Goal: Task Accomplishment & Management: Use online tool/utility

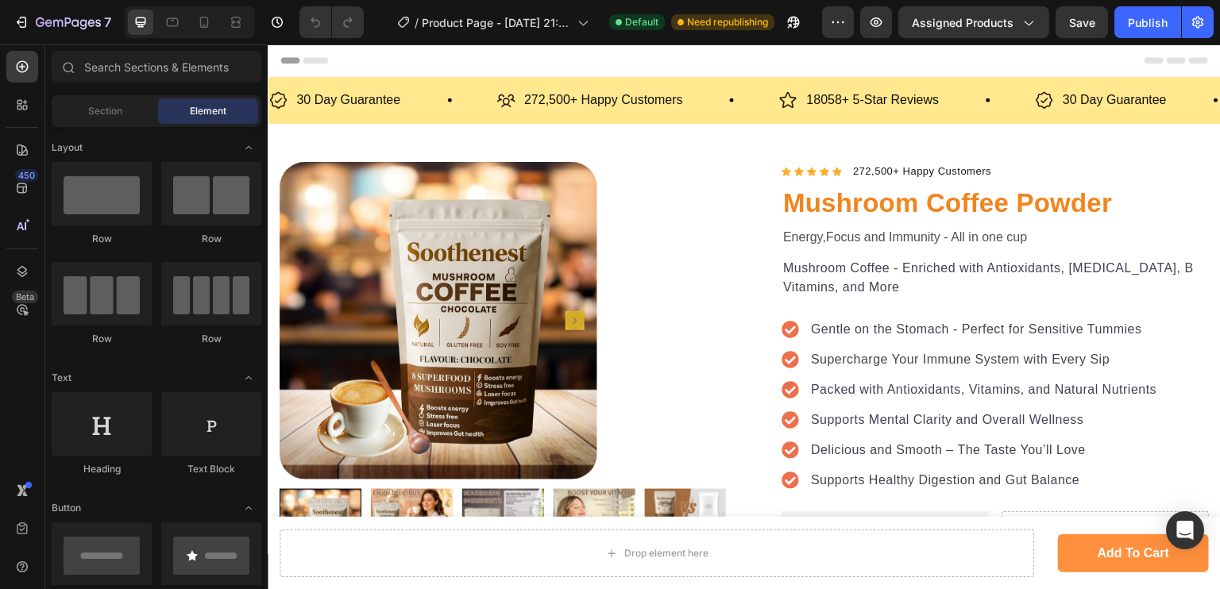
click at [189, 16] on div at bounding box center [190, 22] width 130 height 32
click at [199, 21] on icon at bounding box center [204, 22] width 16 height 16
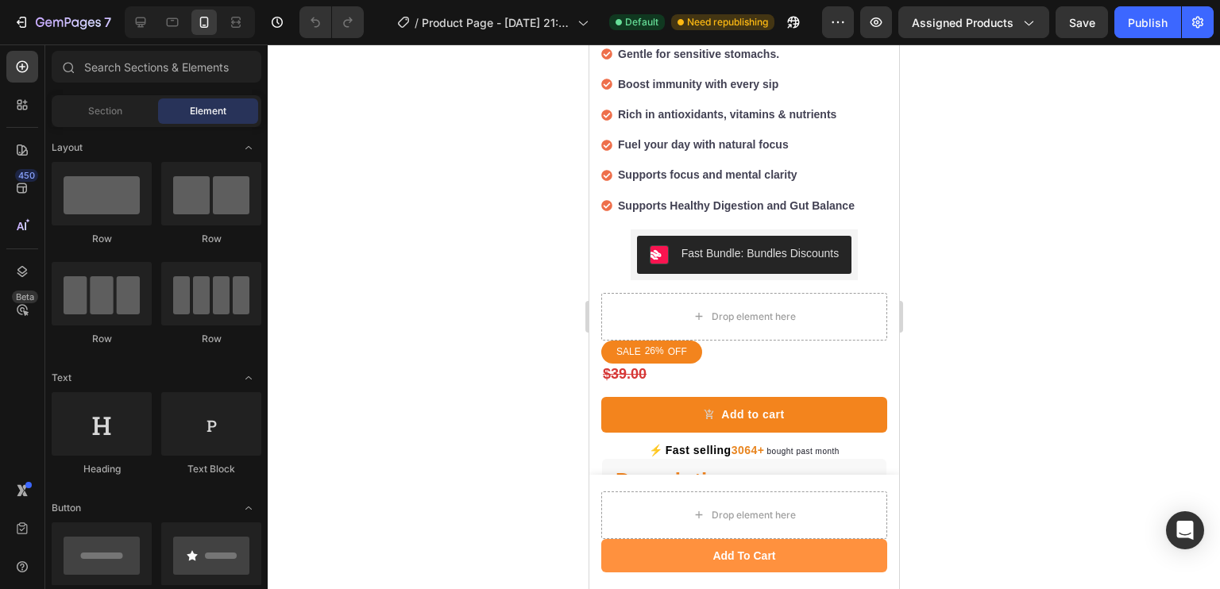
scroll to position [750, 0]
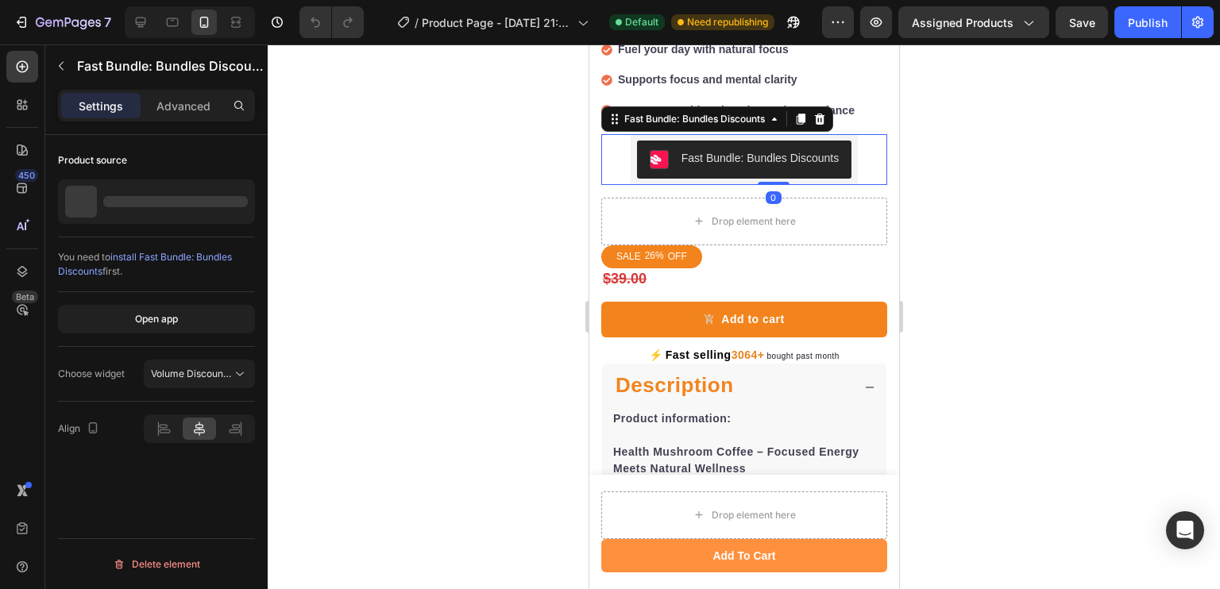
click at [690, 150] on div "Fast Bundle: Bundles Discounts" at bounding box center [759, 158] width 157 height 17
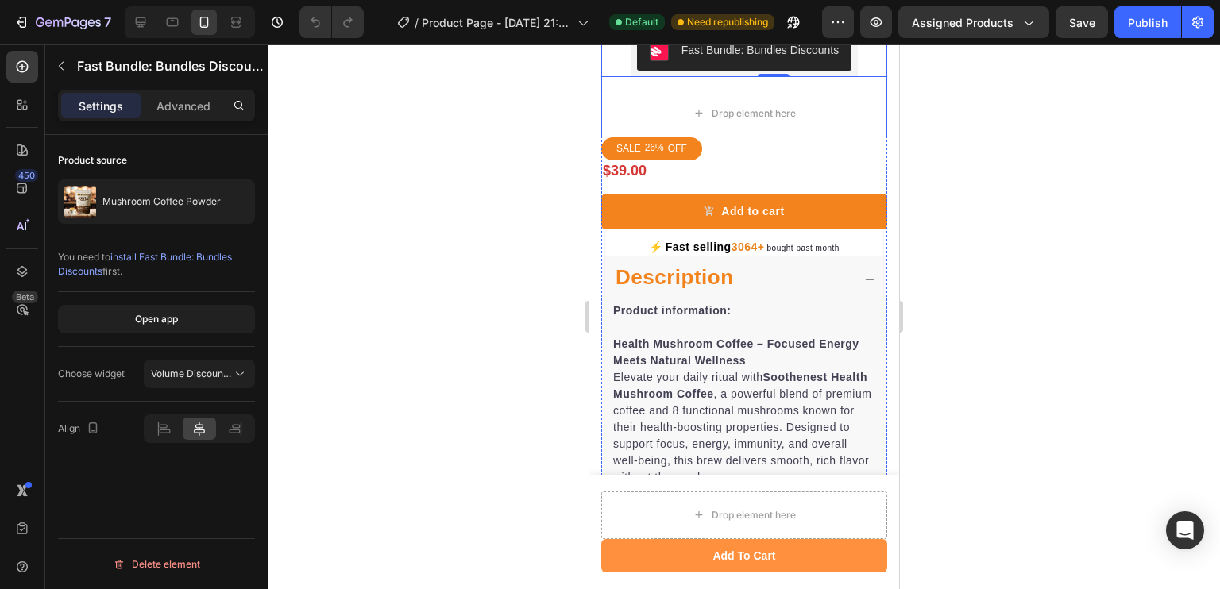
scroll to position [850, 0]
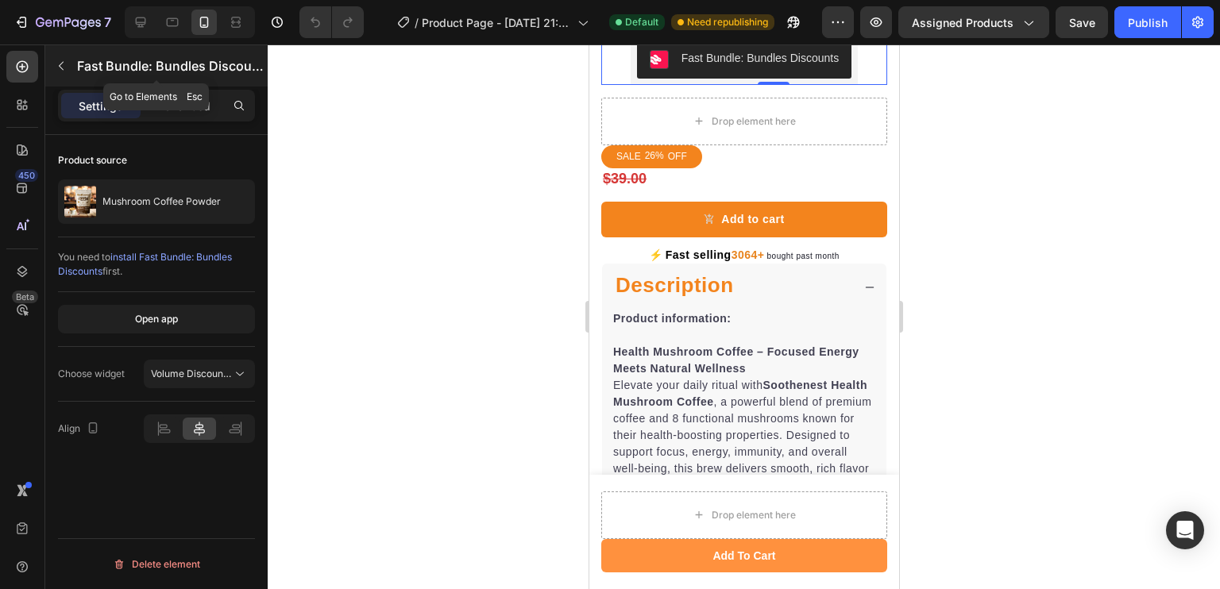
click at [58, 71] on icon "button" at bounding box center [61, 66] width 13 height 13
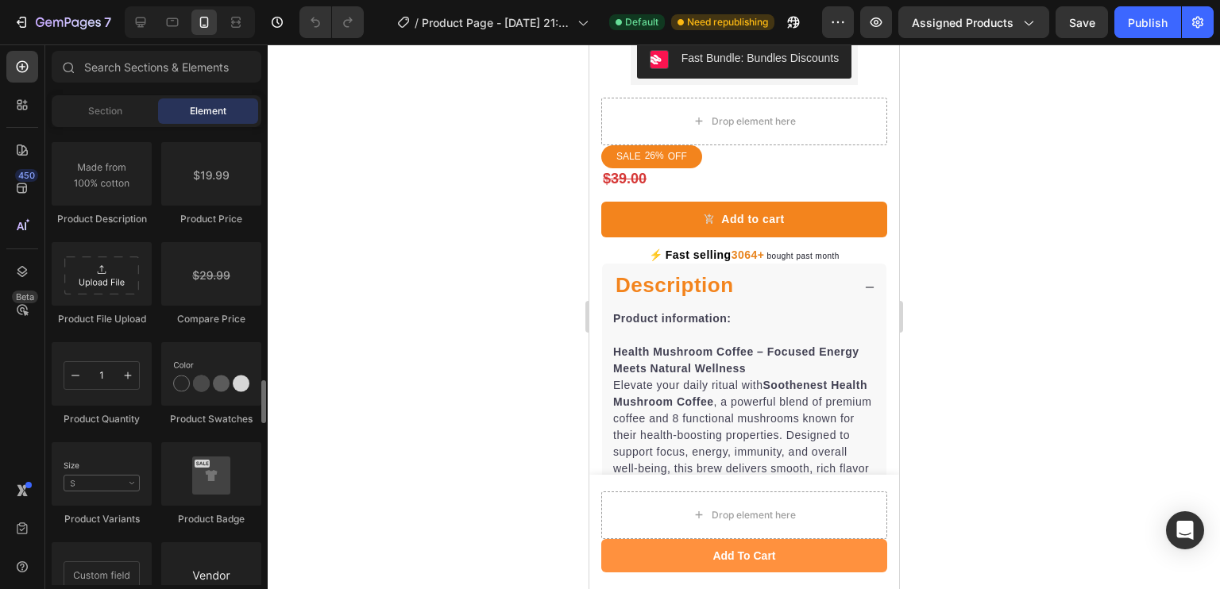
scroll to position [2648, 0]
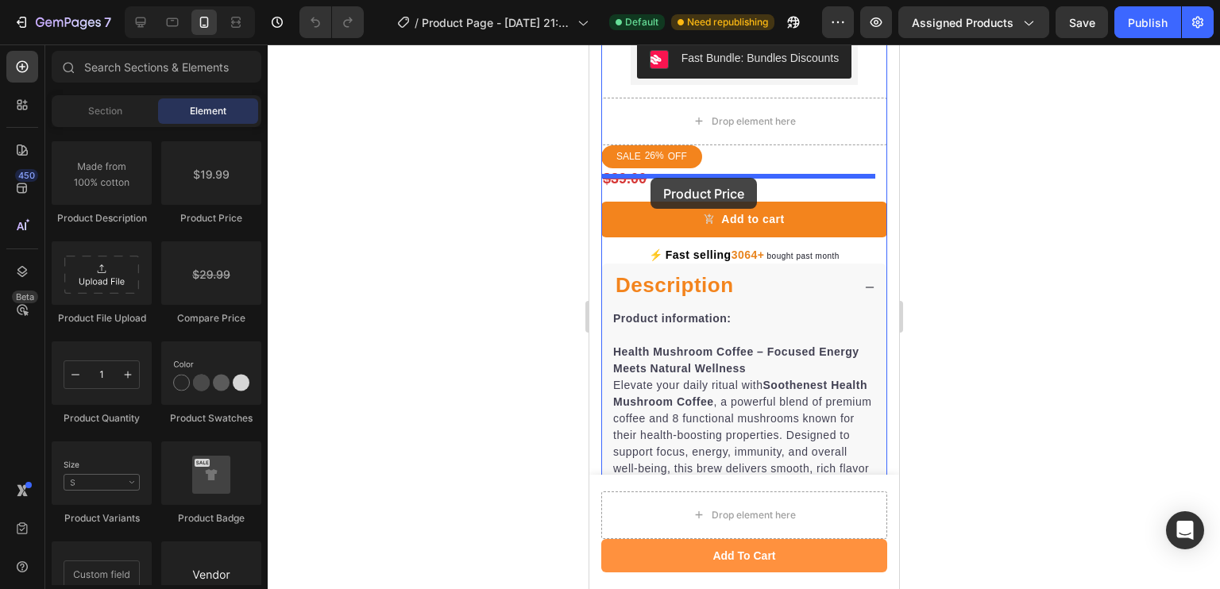
drag, startPoint x: 805, startPoint y: 227, endPoint x: 650, endPoint y: 178, distance: 162.5
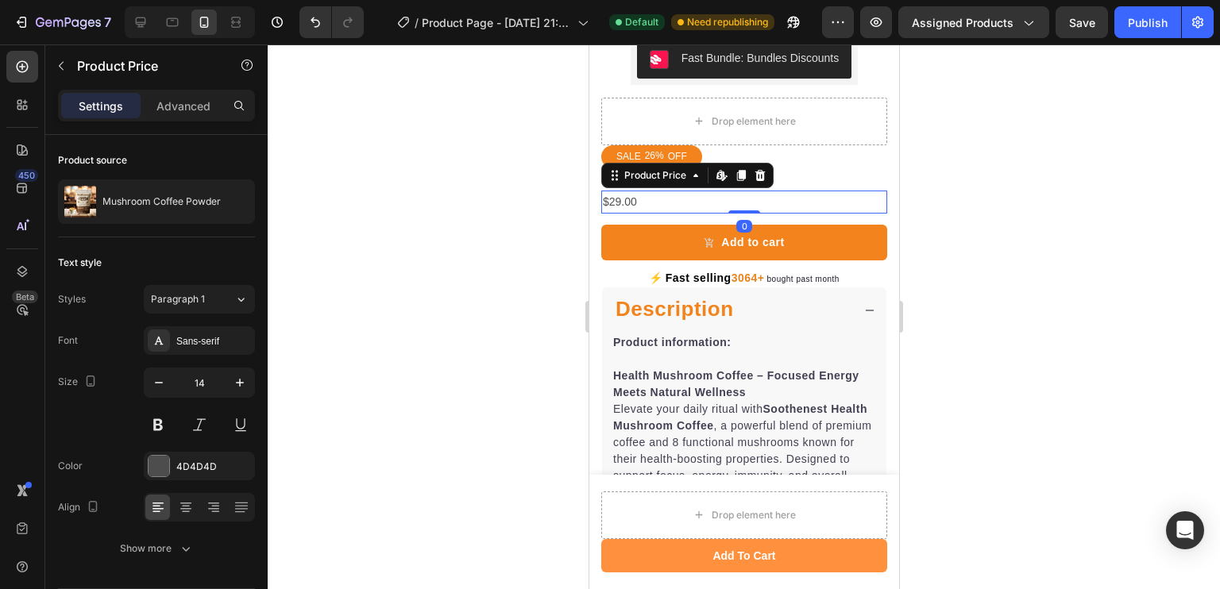
click at [541, 176] on div at bounding box center [744, 316] width 952 height 545
click at [156, 416] on button at bounding box center [158, 425] width 29 height 29
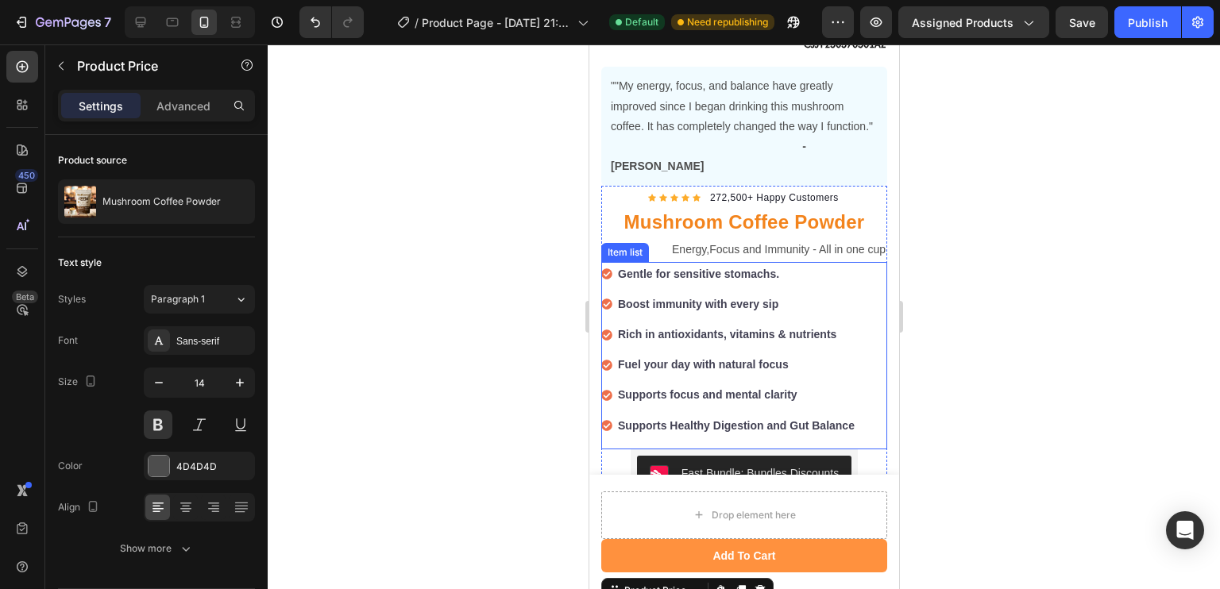
scroll to position [753, 0]
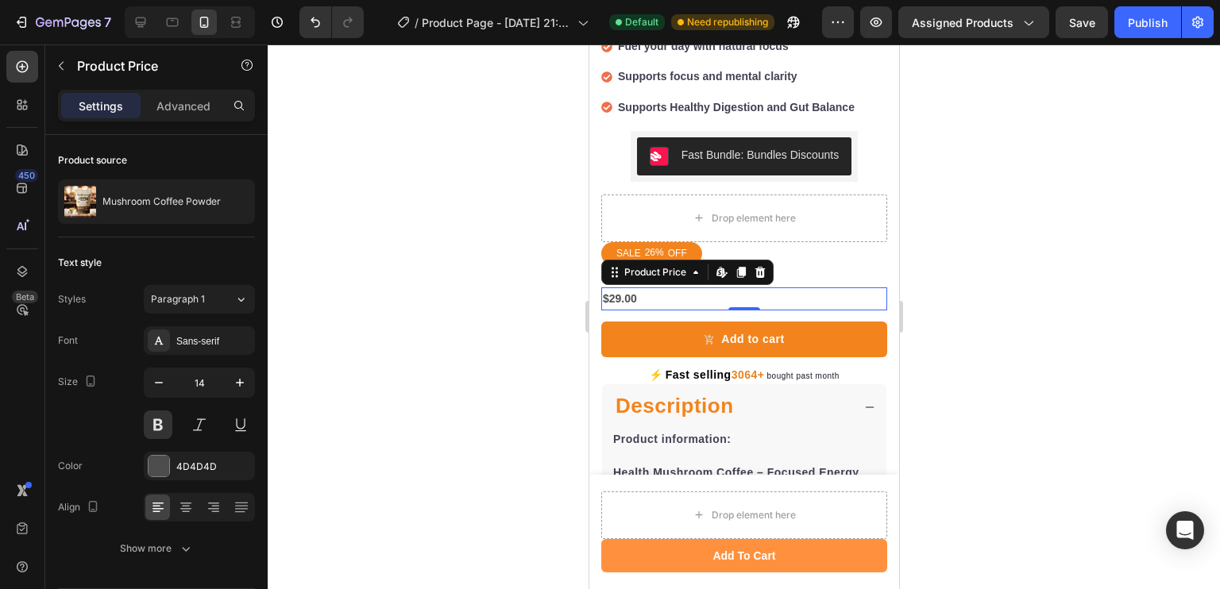
click at [463, 298] on div at bounding box center [744, 316] width 952 height 545
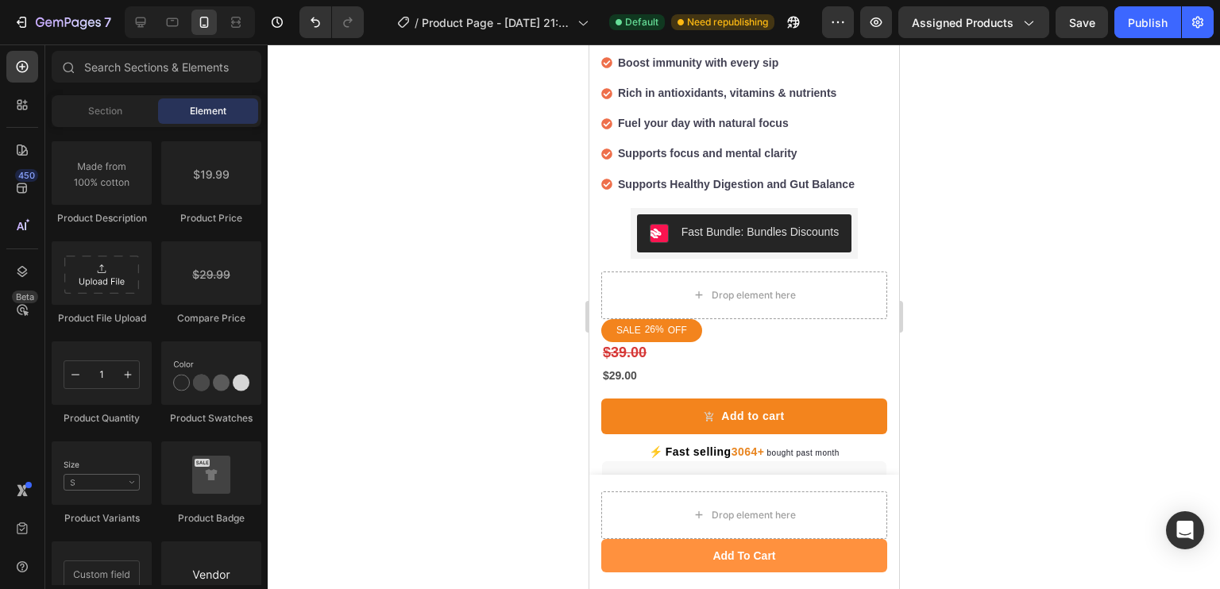
scroll to position [677, 0]
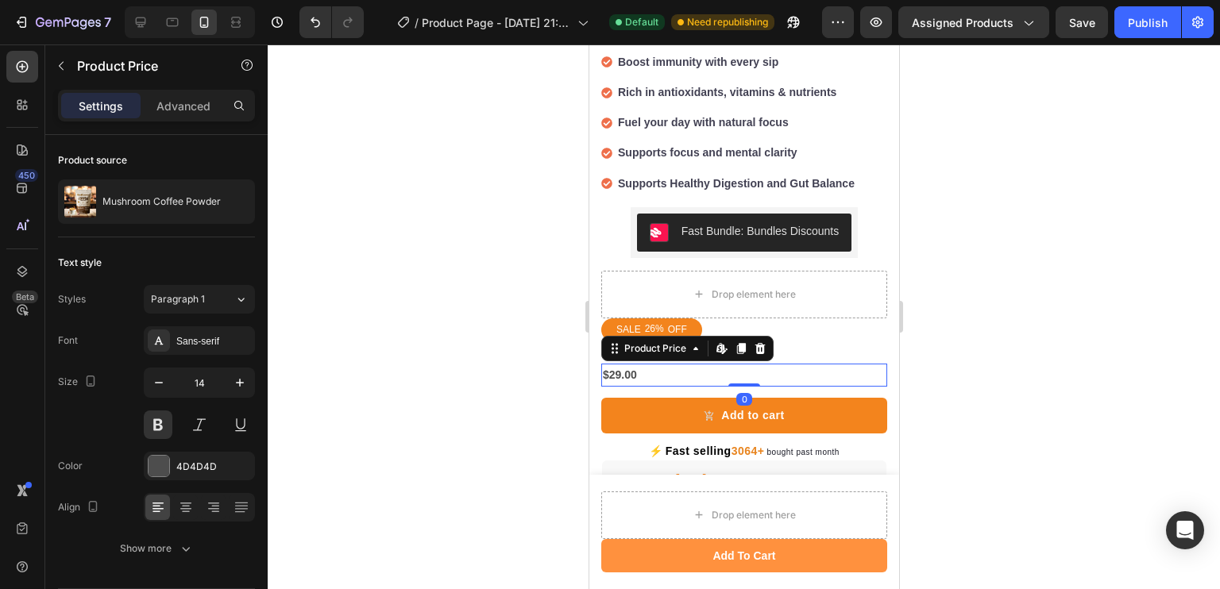
click at [572, 340] on div at bounding box center [744, 316] width 952 height 545
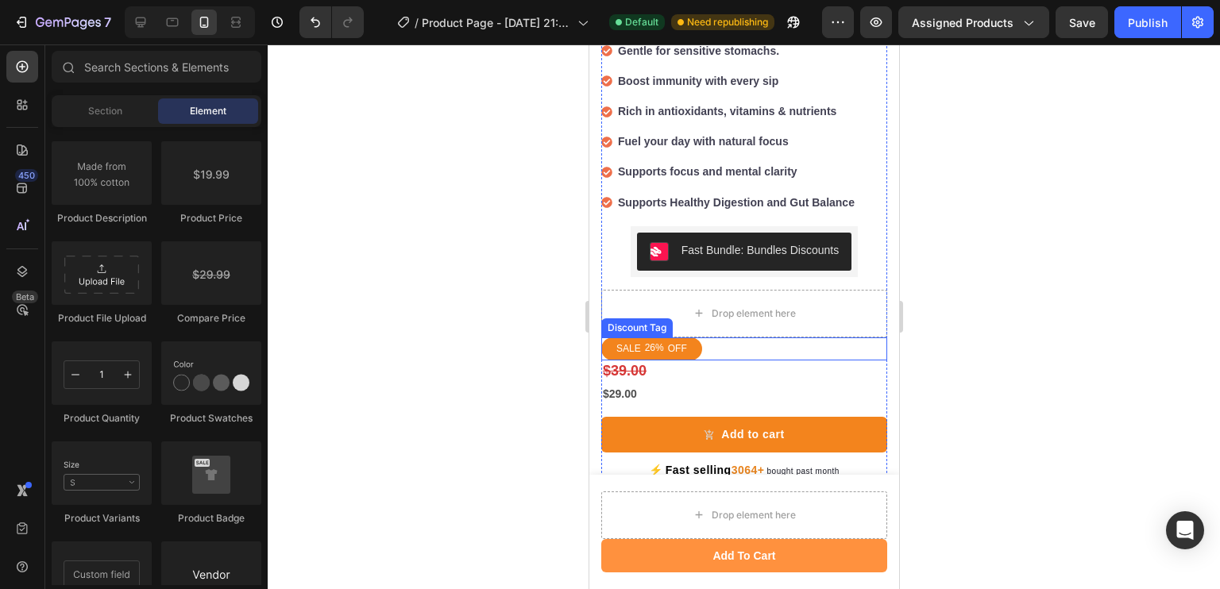
scroll to position [657, 0]
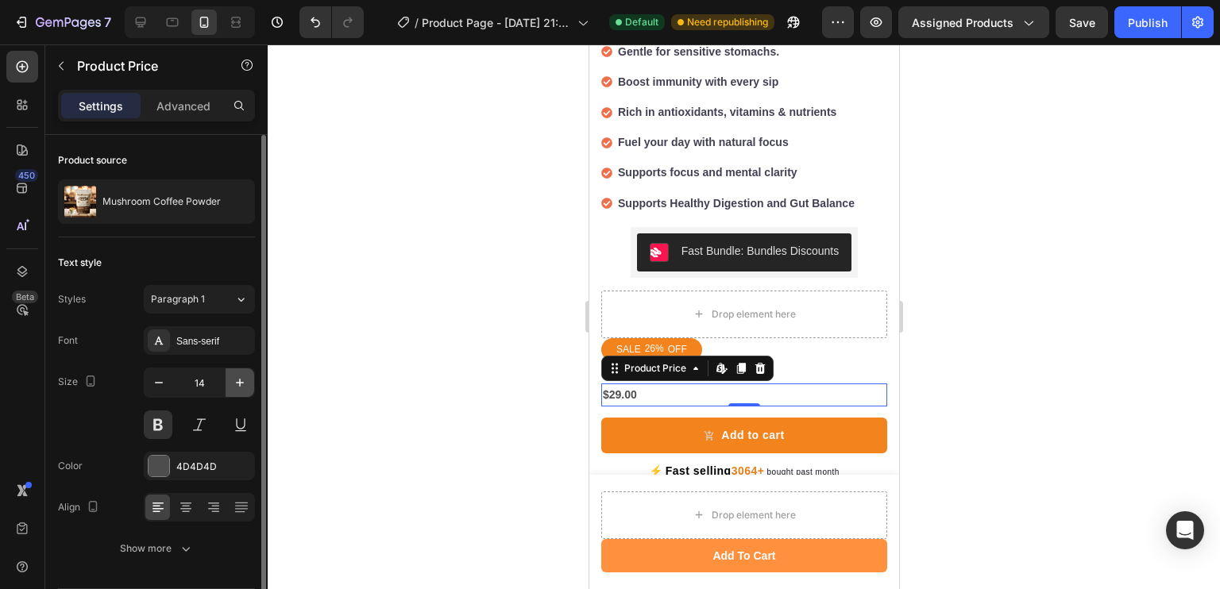
click at [238, 387] on icon "button" at bounding box center [240, 383] width 16 height 16
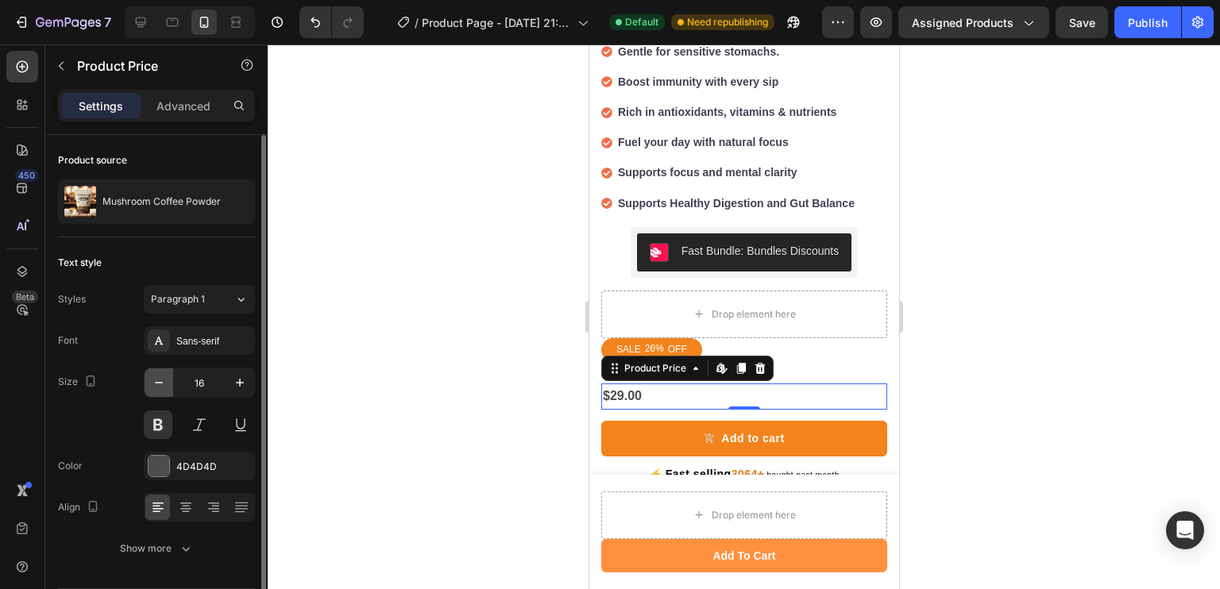
click at [156, 383] on icon "button" at bounding box center [159, 383] width 16 height 16
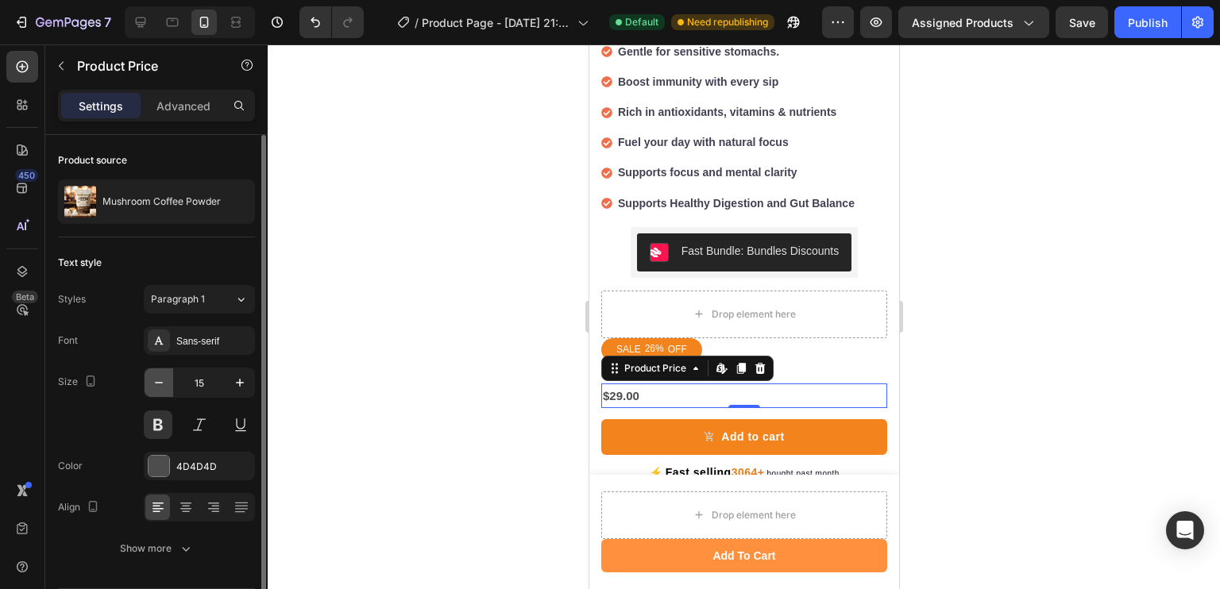
click at [156, 383] on icon "button" at bounding box center [159, 383] width 16 height 16
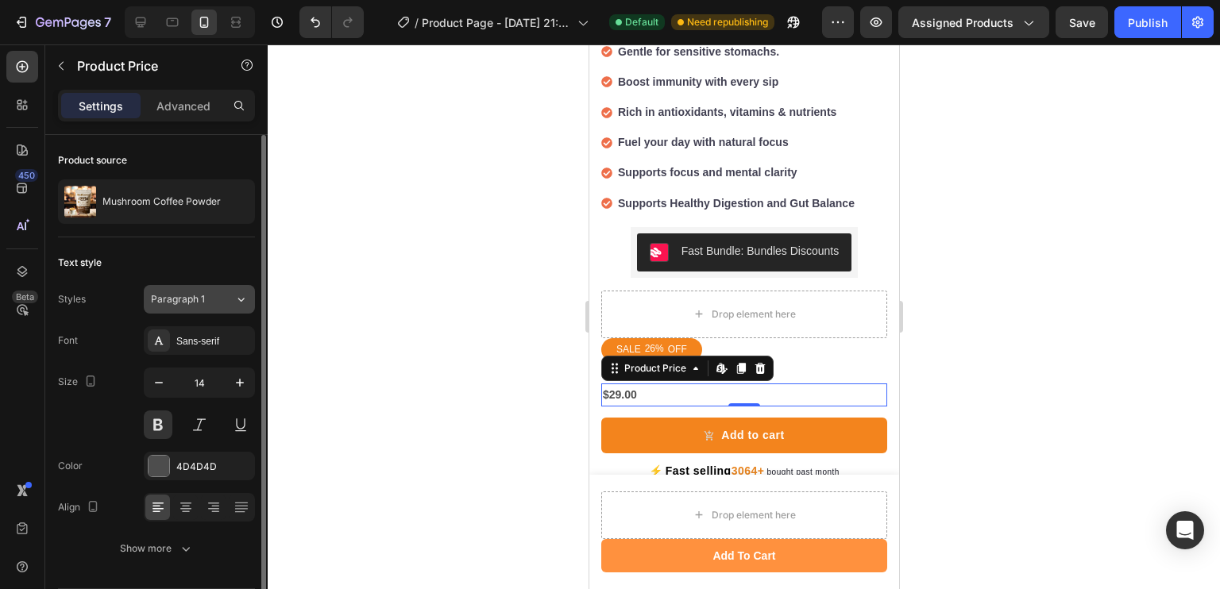
click at [204, 306] on div "Paragraph 1" at bounding box center [183, 299] width 64 height 14
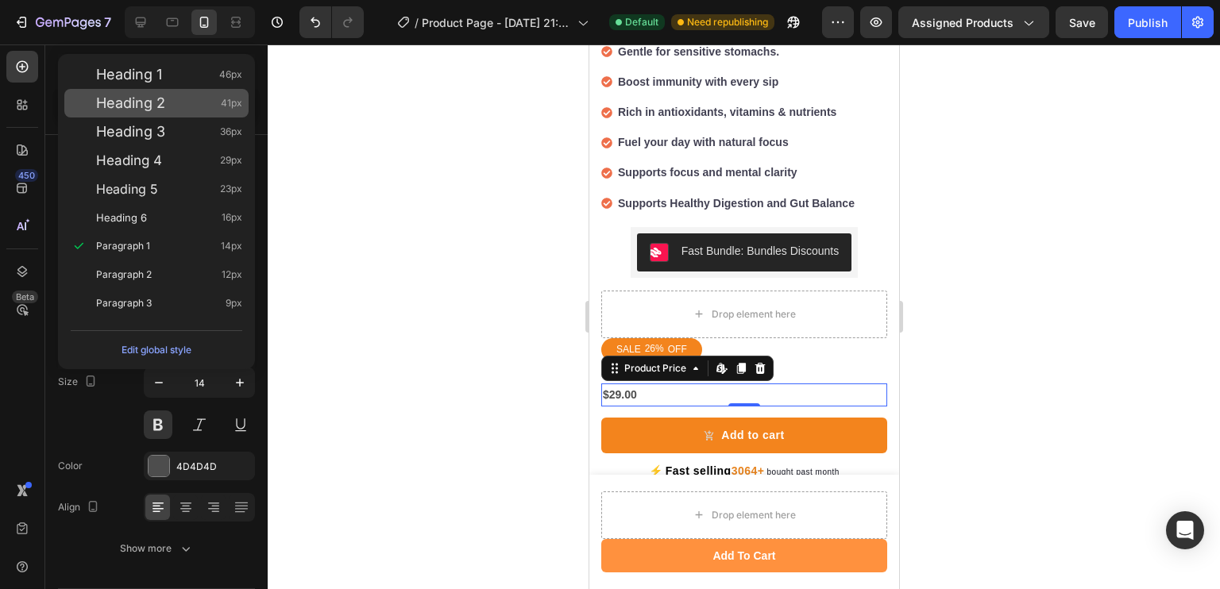
click at [203, 93] on div "Heading 2 41px" at bounding box center [156, 103] width 184 height 29
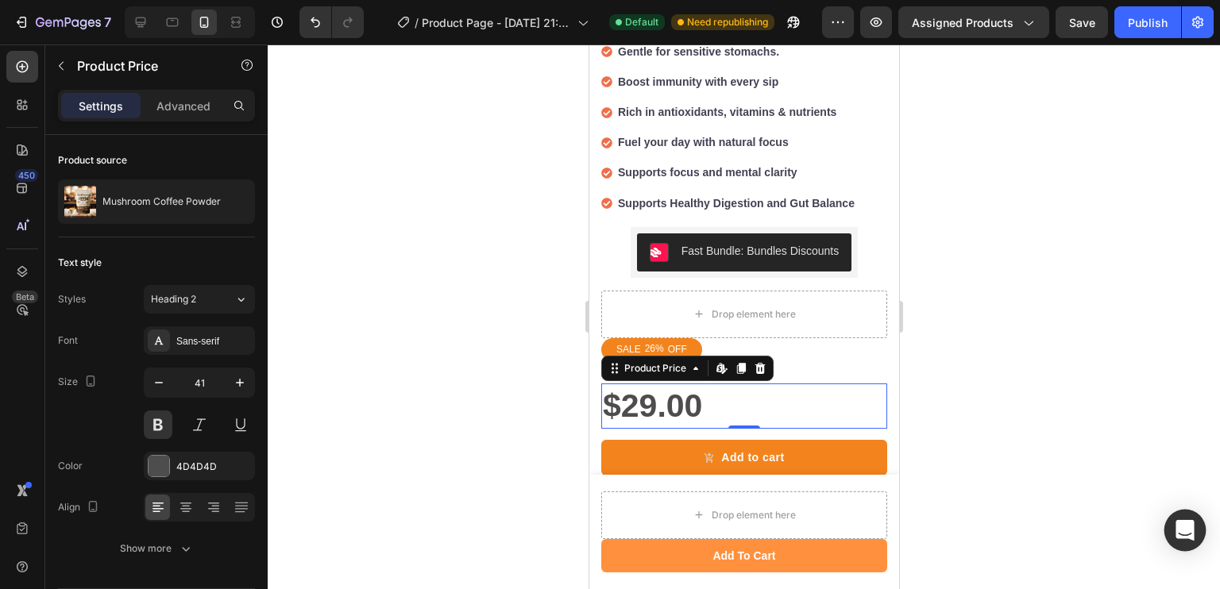
click at [1175, 544] on div "Open Intercom Messenger" at bounding box center [1185, 531] width 42 height 42
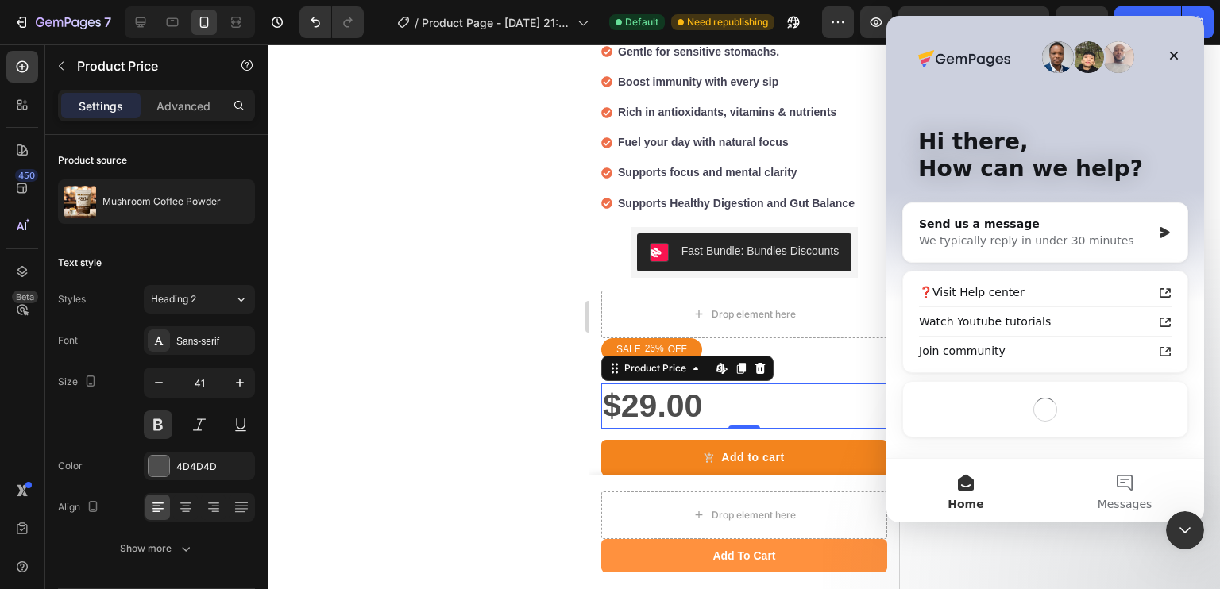
scroll to position [0, 0]
click at [1177, 512] on div "Close Intercom Messenger" at bounding box center [1182, 528] width 38 height 38
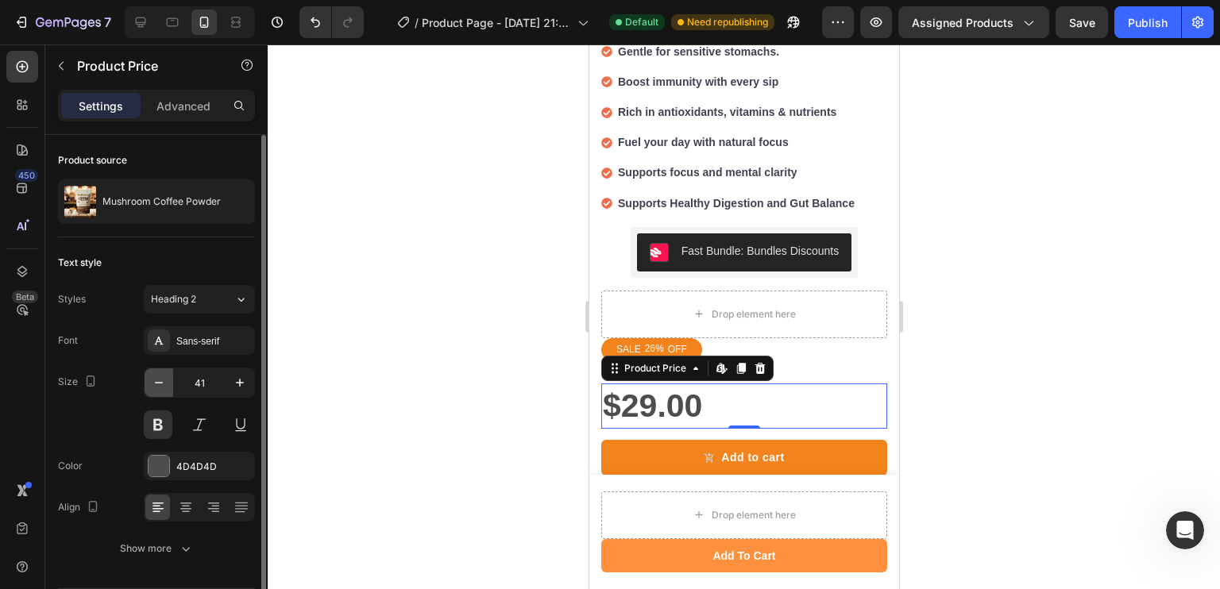
click at [161, 380] on icon "button" at bounding box center [159, 383] width 16 height 16
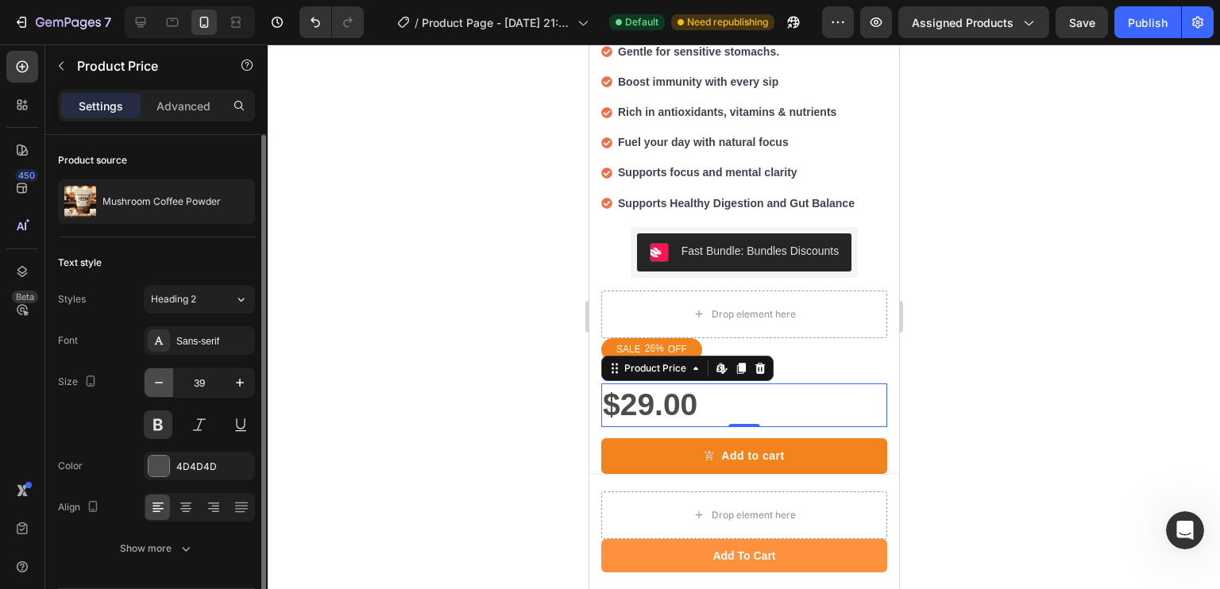
click at [161, 380] on icon "button" at bounding box center [159, 383] width 16 height 16
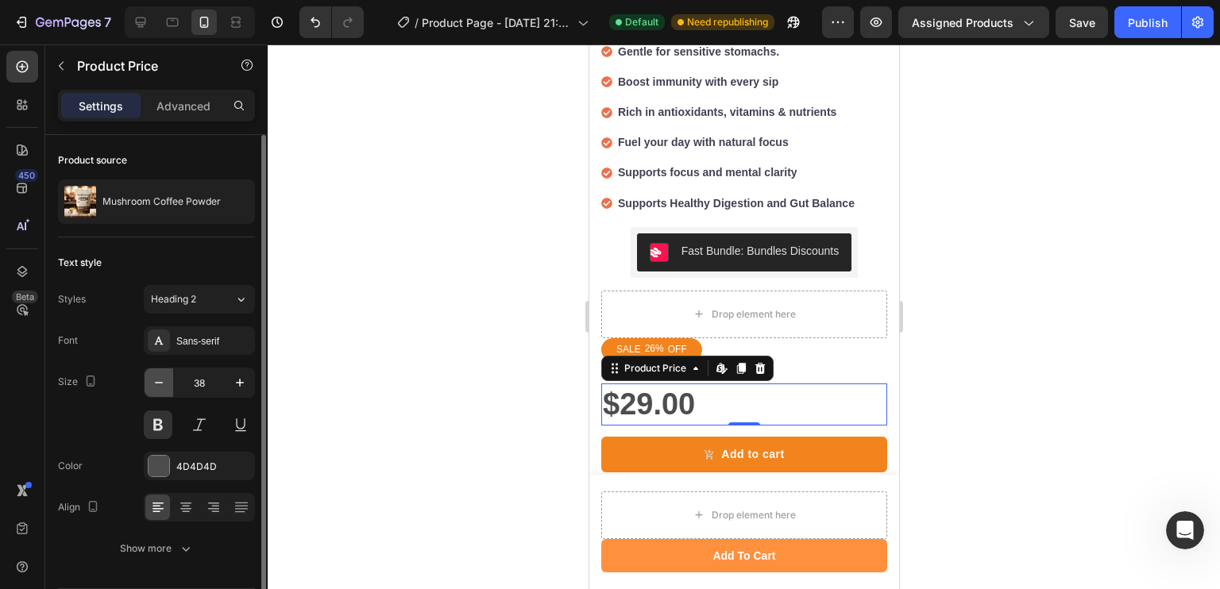
click at [161, 380] on icon "button" at bounding box center [159, 383] width 16 height 16
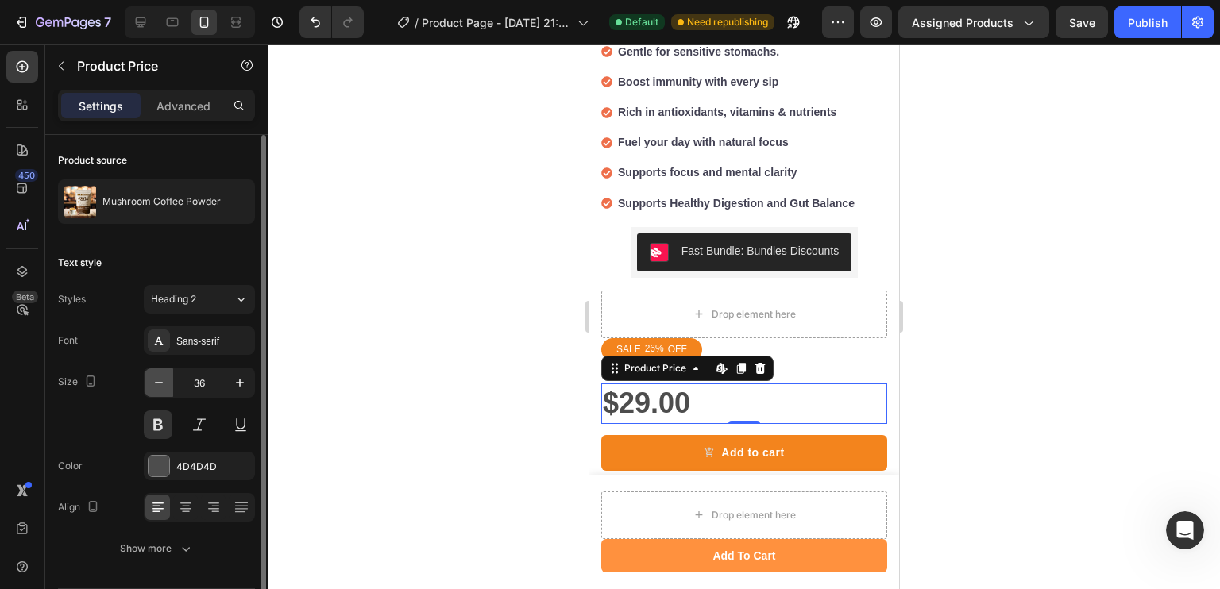
click at [161, 380] on icon "button" at bounding box center [159, 383] width 16 height 16
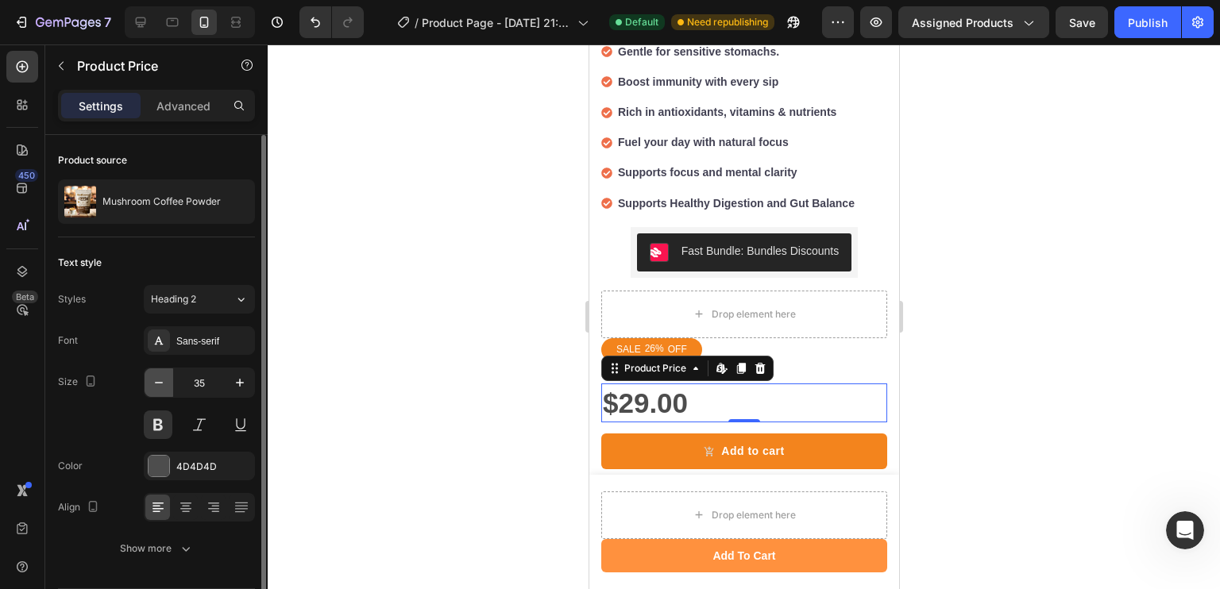
click at [161, 380] on icon "button" at bounding box center [159, 383] width 16 height 16
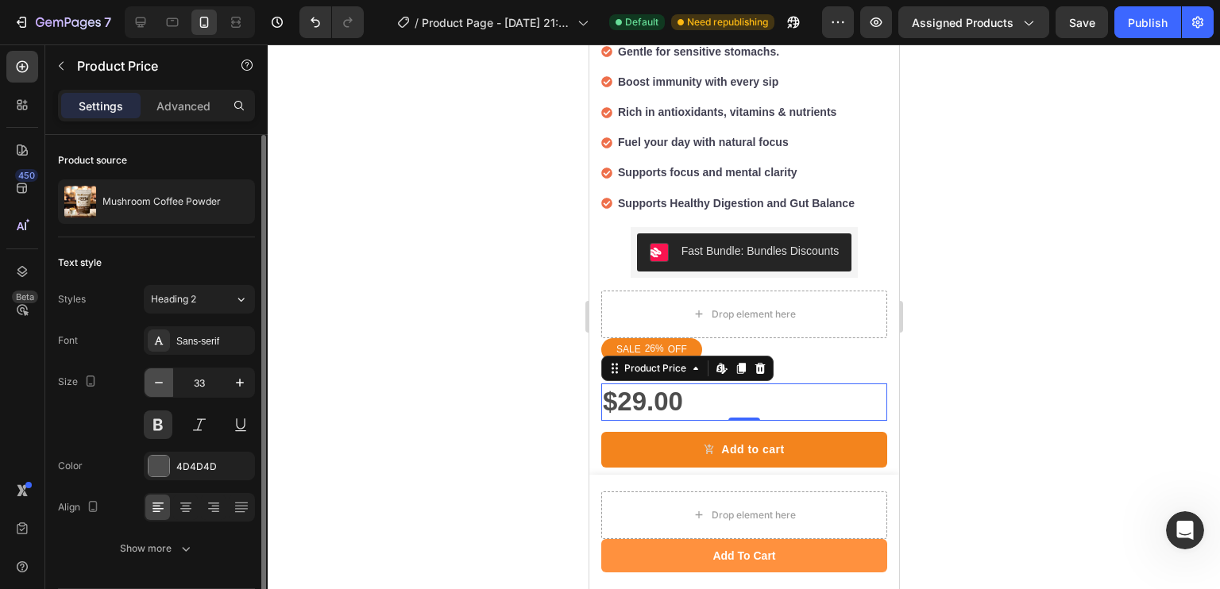
click at [161, 380] on icon "button" at bounding box center [159, 383] width 16 height 16
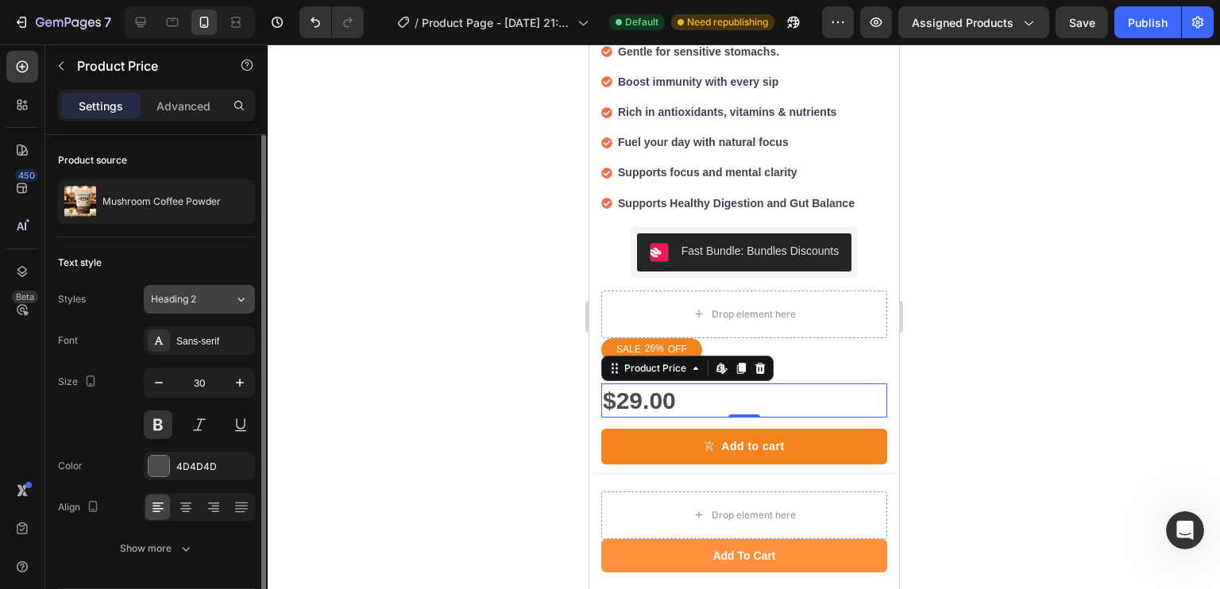
click at [202, 303] on div "Heading 2" at bounding box center [183, 299] width 64 height 14
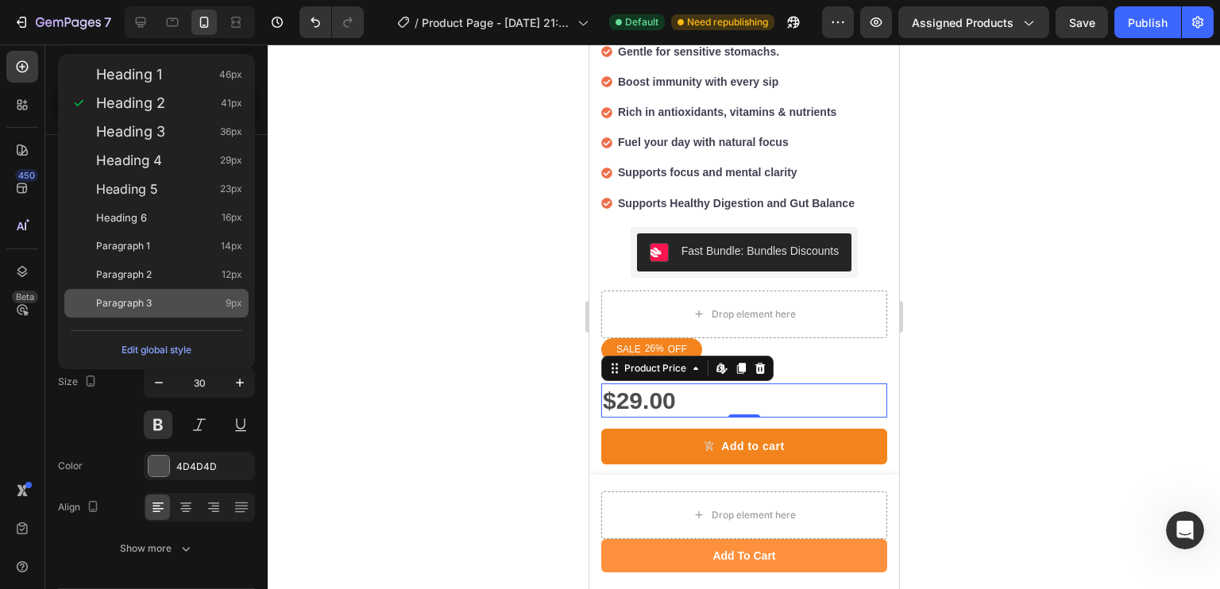
click at [199, 289] on div "Paragraph 3 9px" at bounding box center [156, 303] width 184 height 29
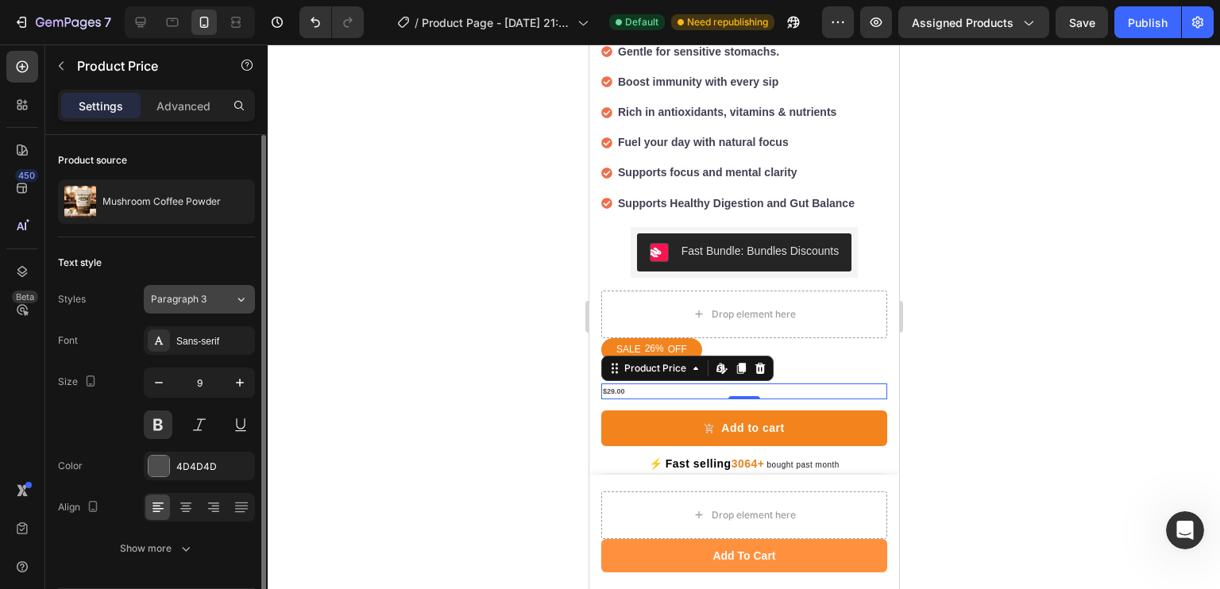
click at [225, 305] on div "Paragraph 3" at bounding box center [192, 299] width 83 height 14
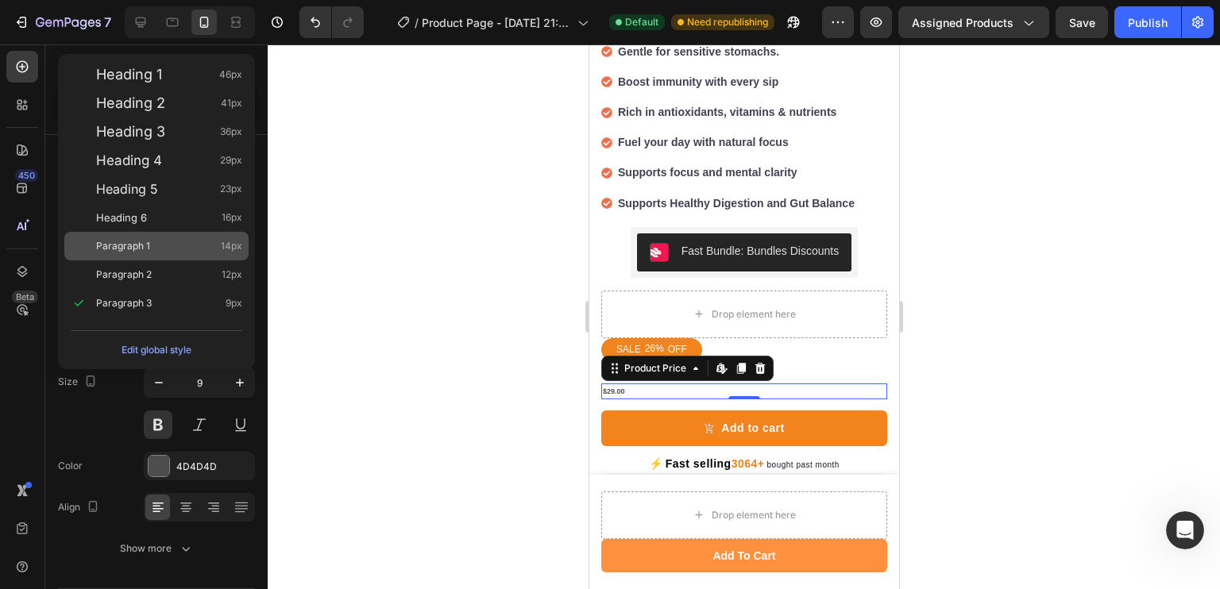
click at [185, 253] on div "Paragraph 1 14px" at bounding box center [169, 246] width 146 height 16
type input "14"
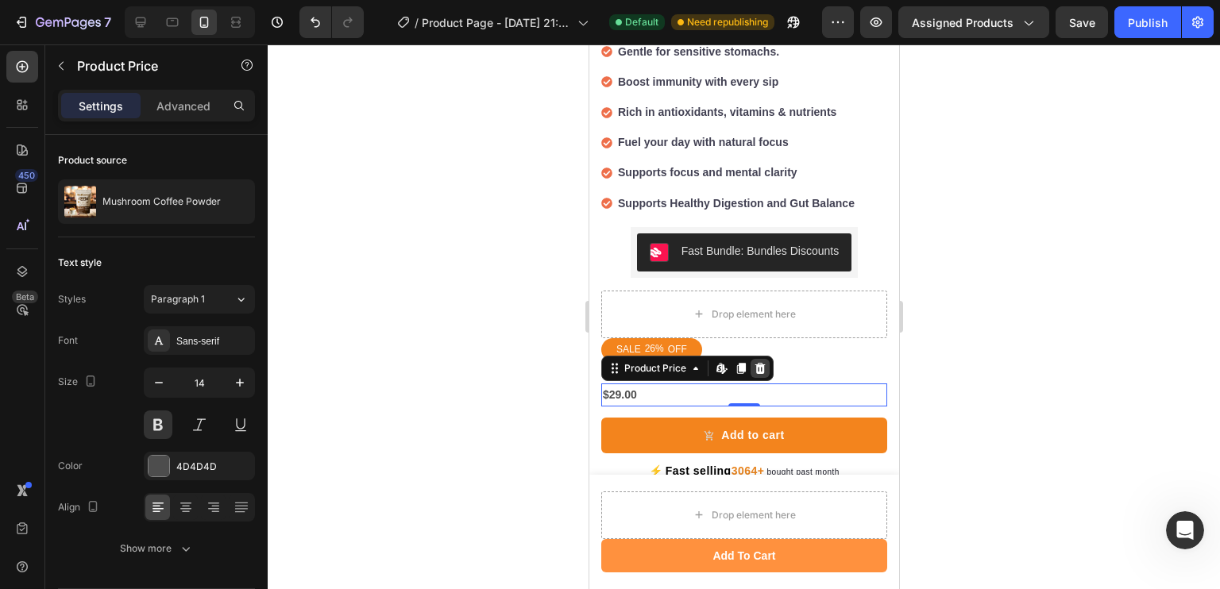
click at [758, 363] on icon at bounding box center [759, 368] width 10 height 11
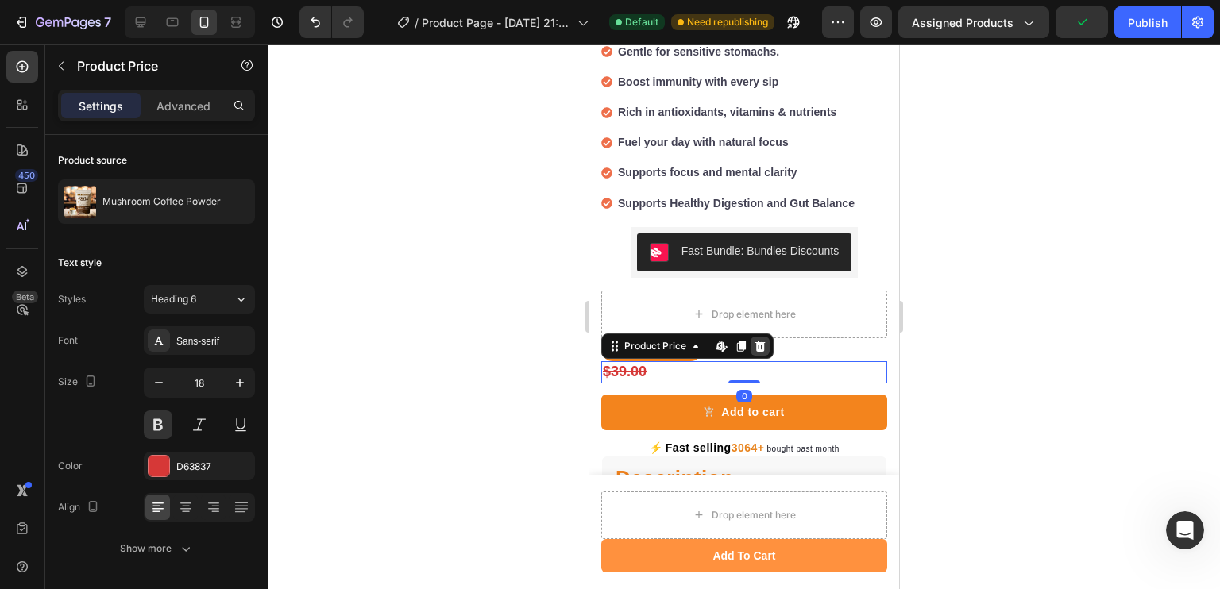
click at [758, 341] on icon at bounding box center [759, 346] width 10 height 11
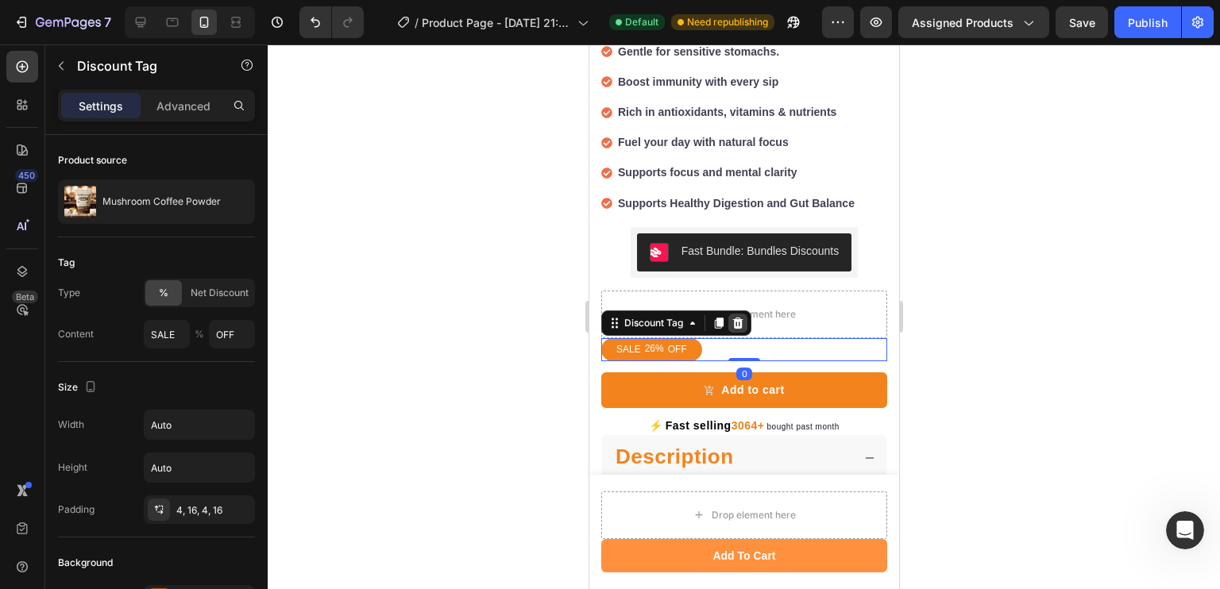
click at [735, 318] on icon at bounding box center [737, 323] width 10 height 11
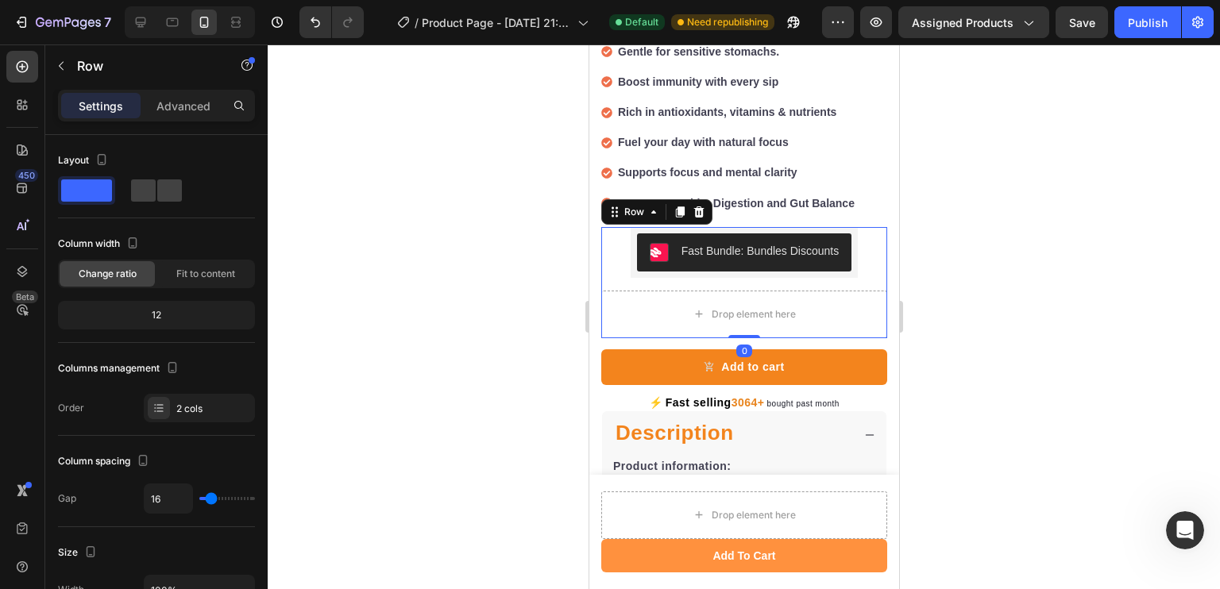
click at [469, 307] on div at bounding box center [744, 316] width 952 height 545
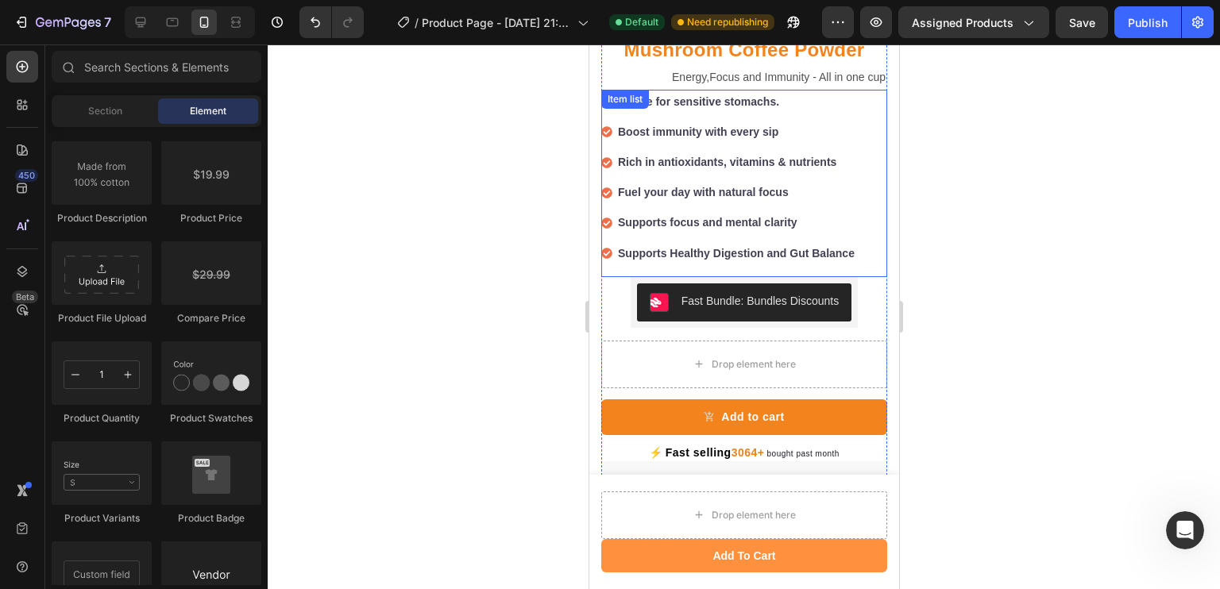
scroll to position [610, 0]
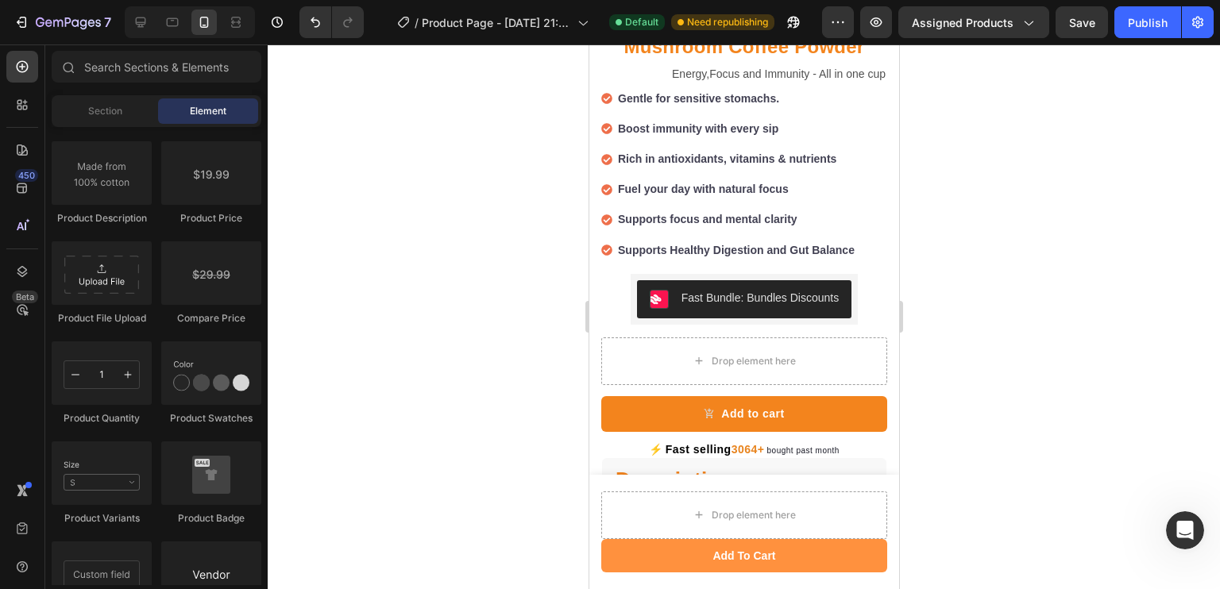
click at [440, 325] on div at bounding box center [744, 316] width 952 height 545
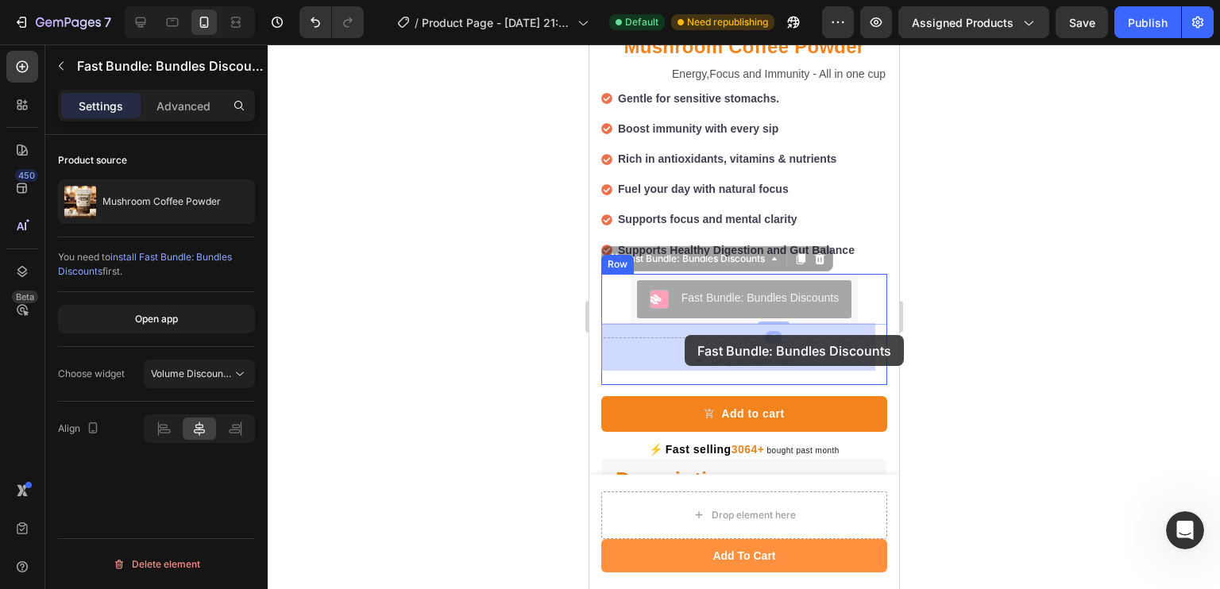
drag, startPoint x: 690, startPoint y: 291, endPoint x: 684, endPoint y: 335, distance: 44.9
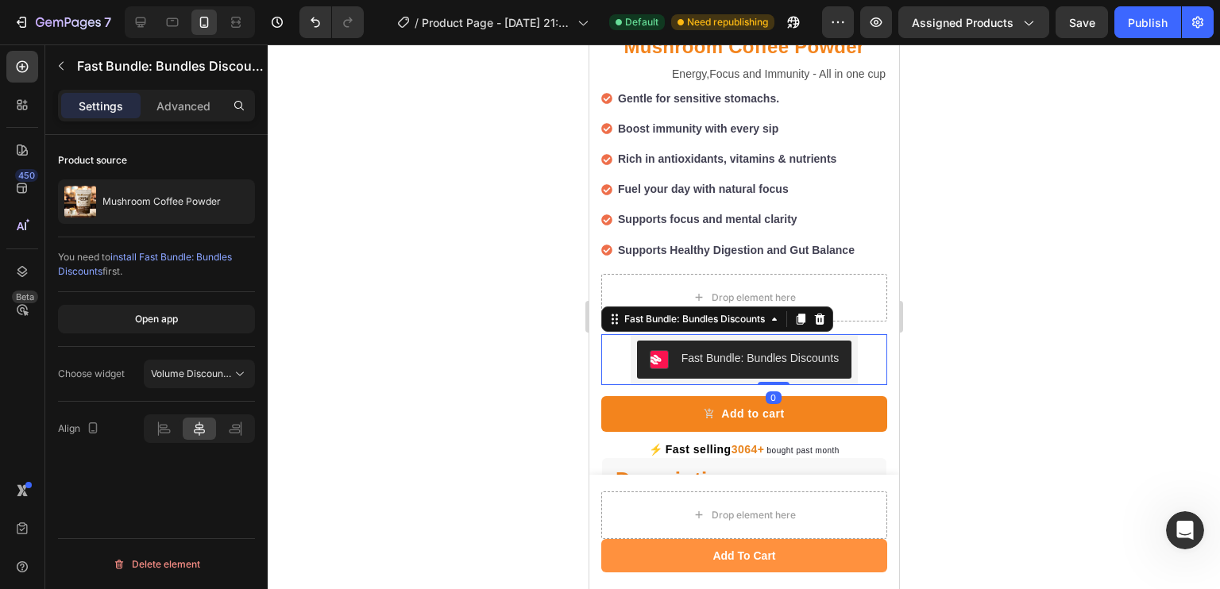
click at [531, 295] on div at bounding box center [744, 316] width 952 height 545
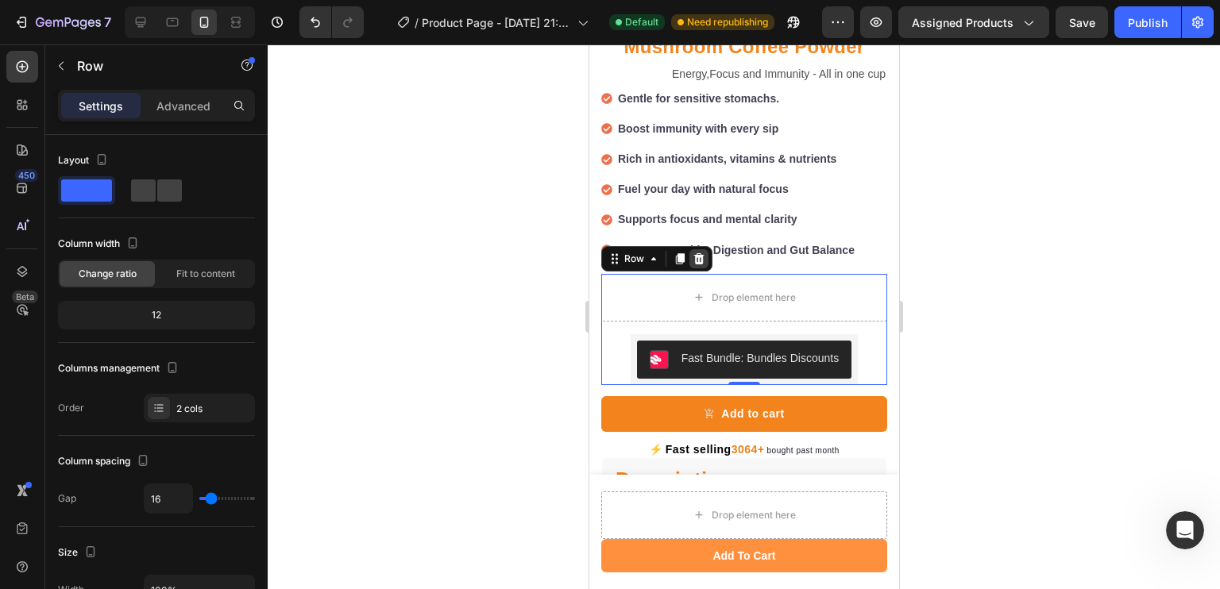
click at [698, 253] on icon at bounding box center [698, 259] width 13 height 13
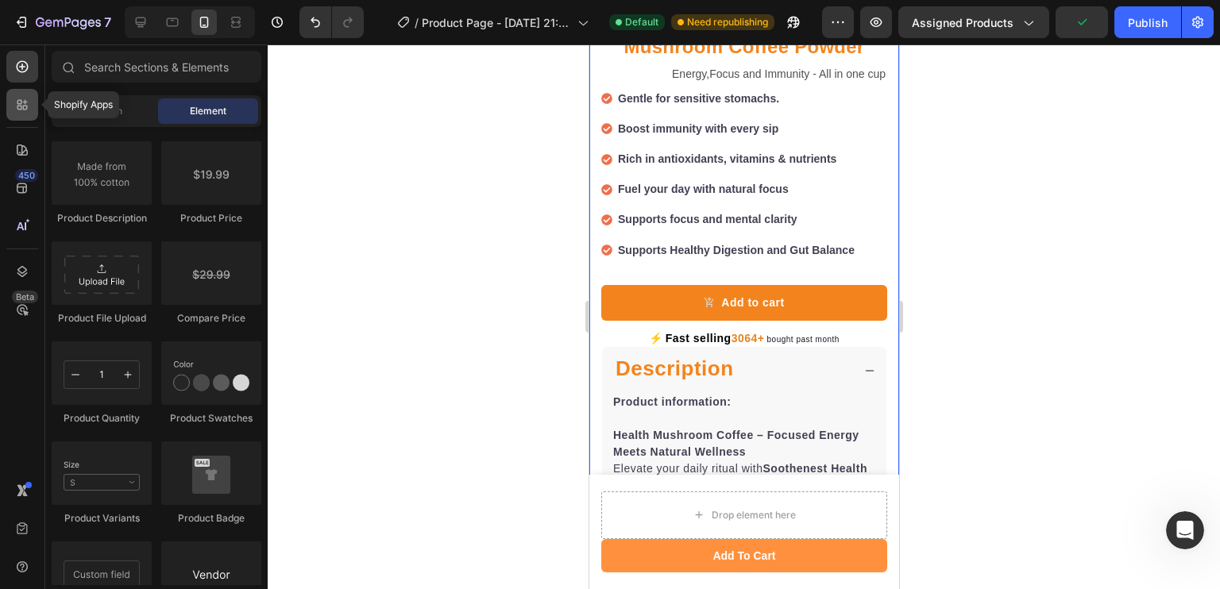
click at [24, 98] on icon at bounding box center [22, 105] width 16 height 16
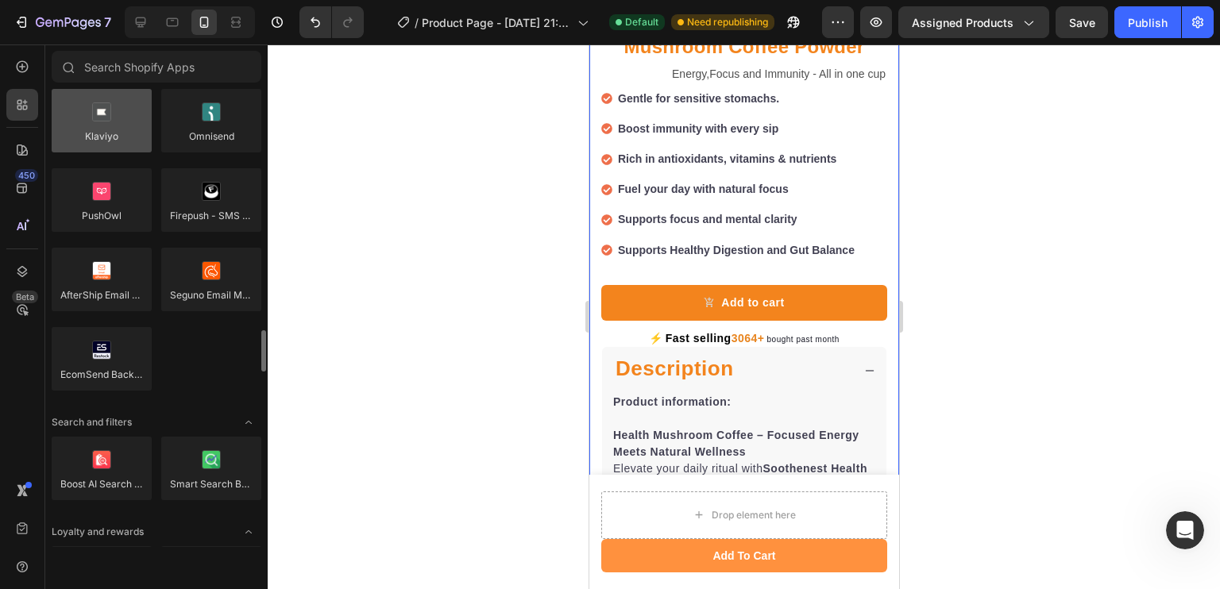
click at [95, 122] on div at bounding box center [102, 121] width 100 height 64
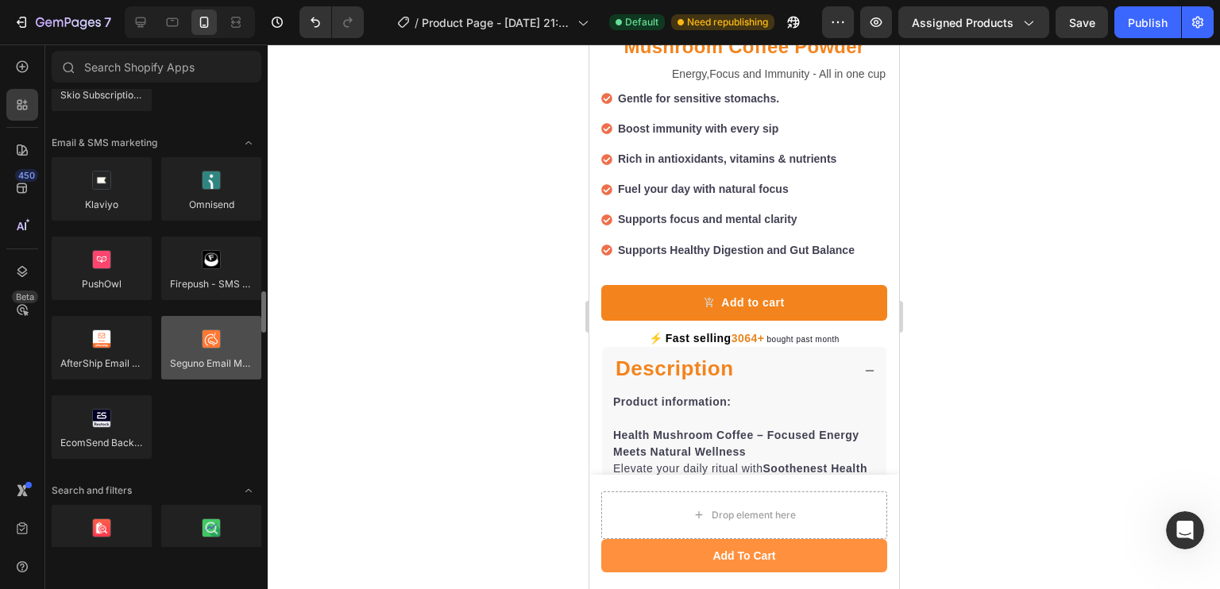
scroll to position [2518, 0]
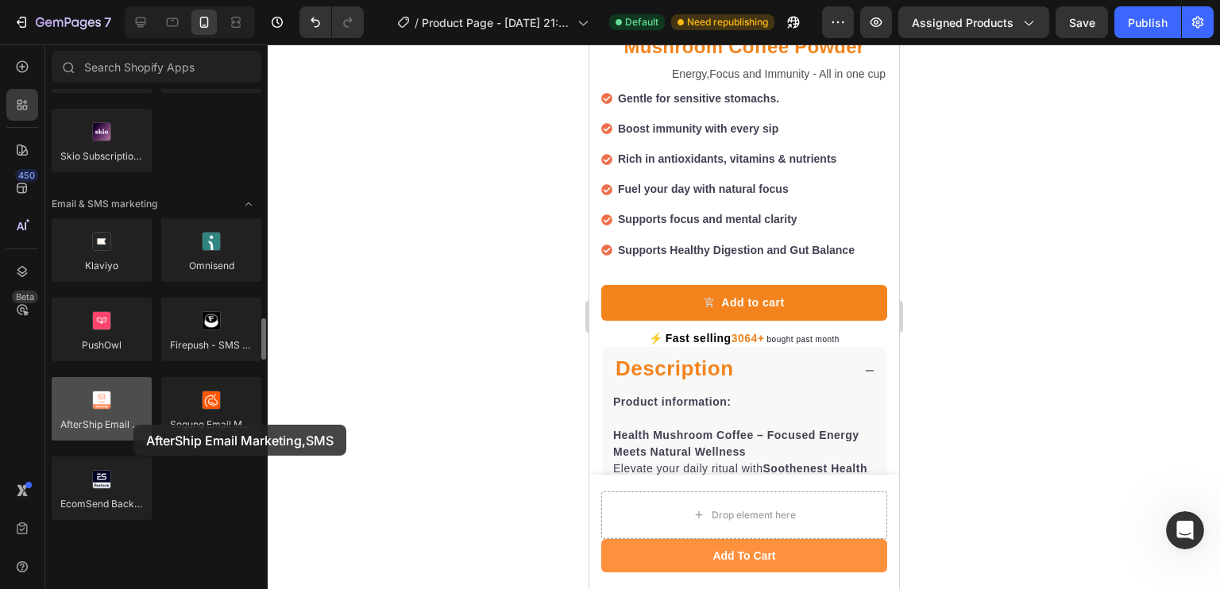
click at [133, 425] on div at bounding box center [102, 409] width 100 height 64
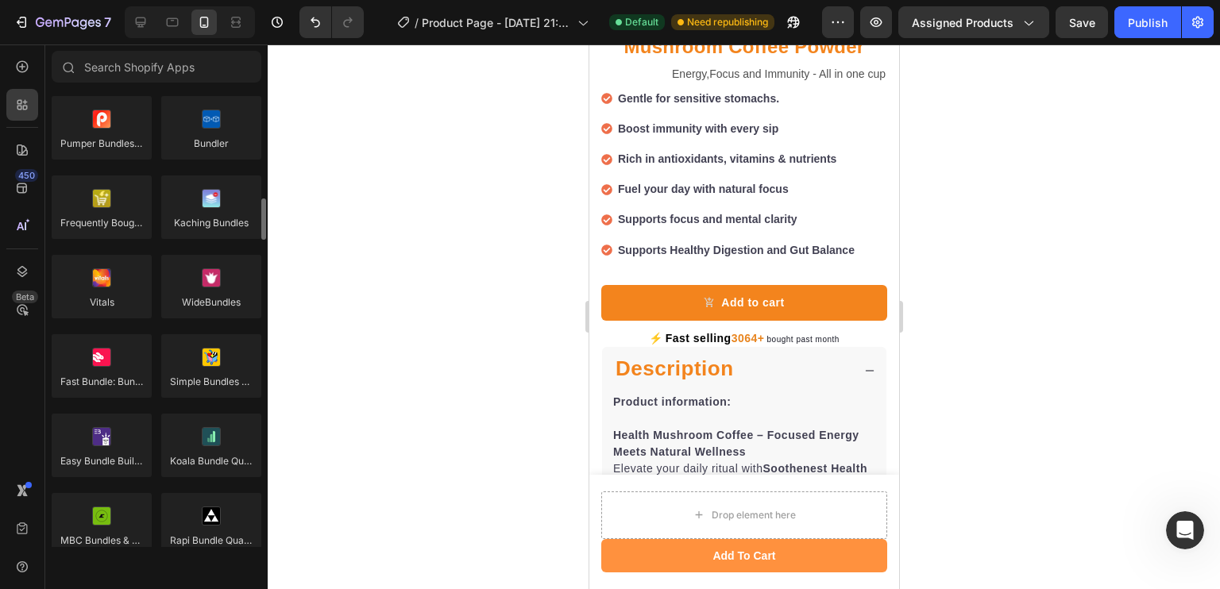
scroll to position [1199, 0]
click at [105, 361] on div at bounding box center [102, 367] width 100 height 64
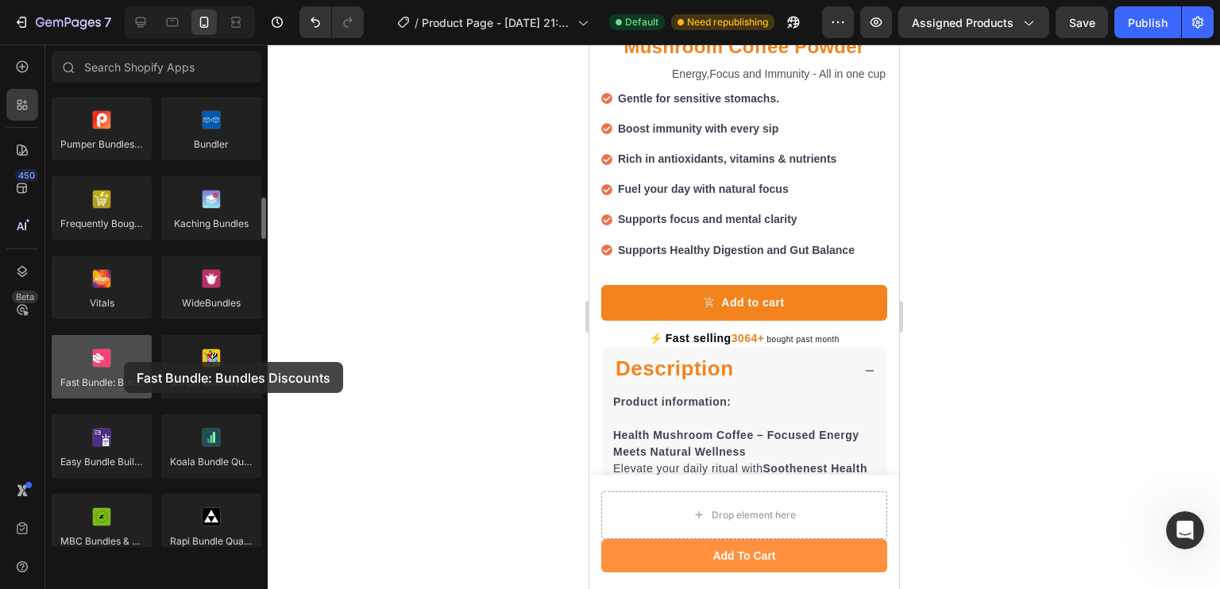
click at [124, 362] on div at bounding box center [102, 367] width 100 height 64
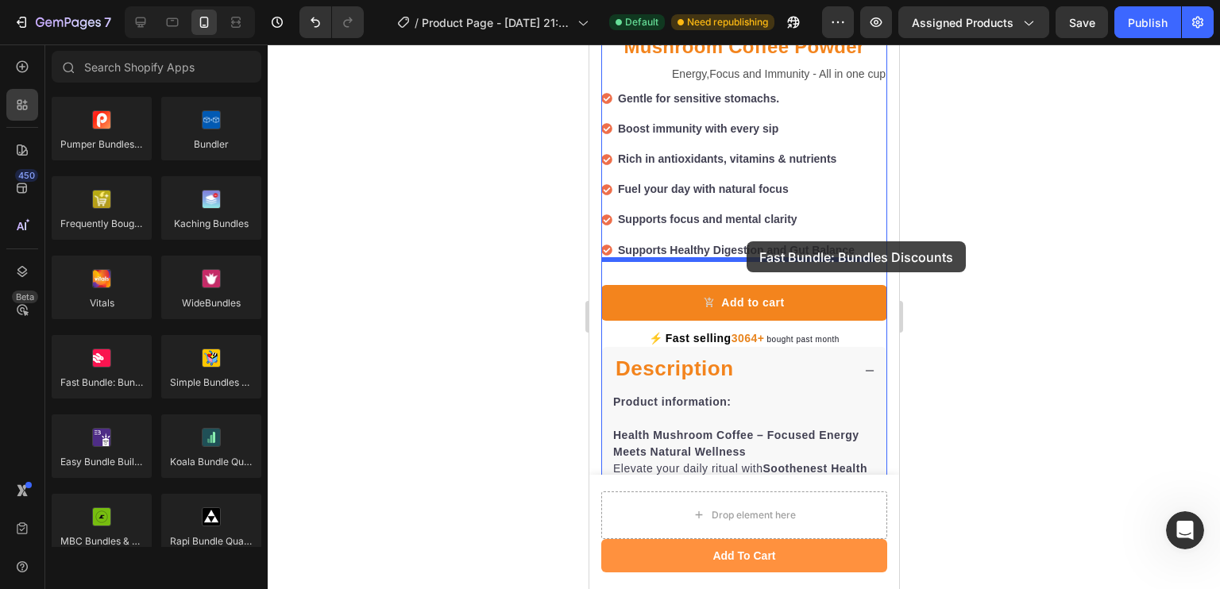
drag, startPoint x: 692, startPoint y: 405, endPoint x: 746, endPoint y: 241, distance: 172.3
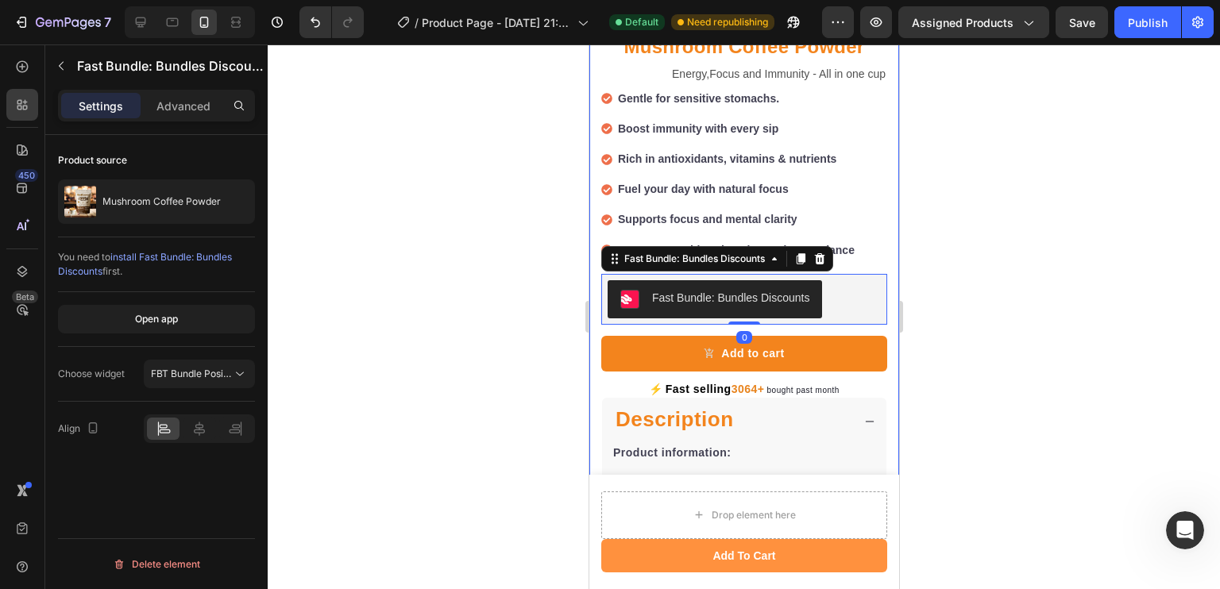
click at [450, 219] on div at bounding box center [744, 316] width 952 height 545
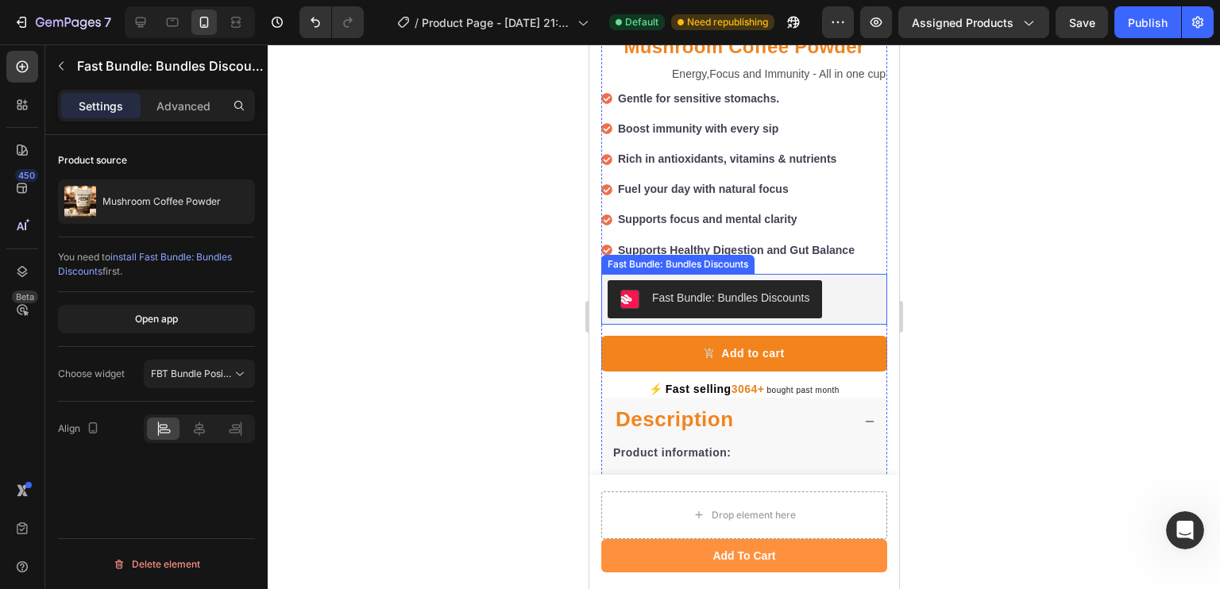
click at [668, 280] on button "Fast Bundle: Bundles Discounts" at bounding box center [714, 299] width 214 height 38
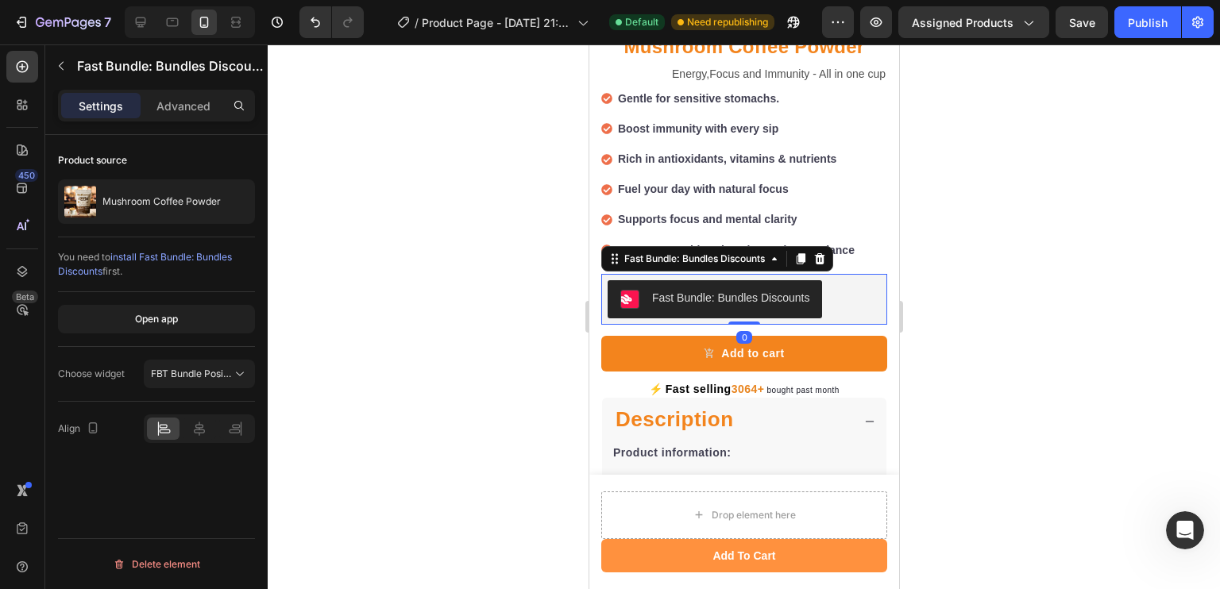
click at [202, 412] on div "Align" at bounding box center [156, 429] width 197 height 54
click at [202, 421] on icon at bounding box center [199, 429] width 16 height 16
click at [341, 381] on div at bounding box center [744, 316] width 952 height 545
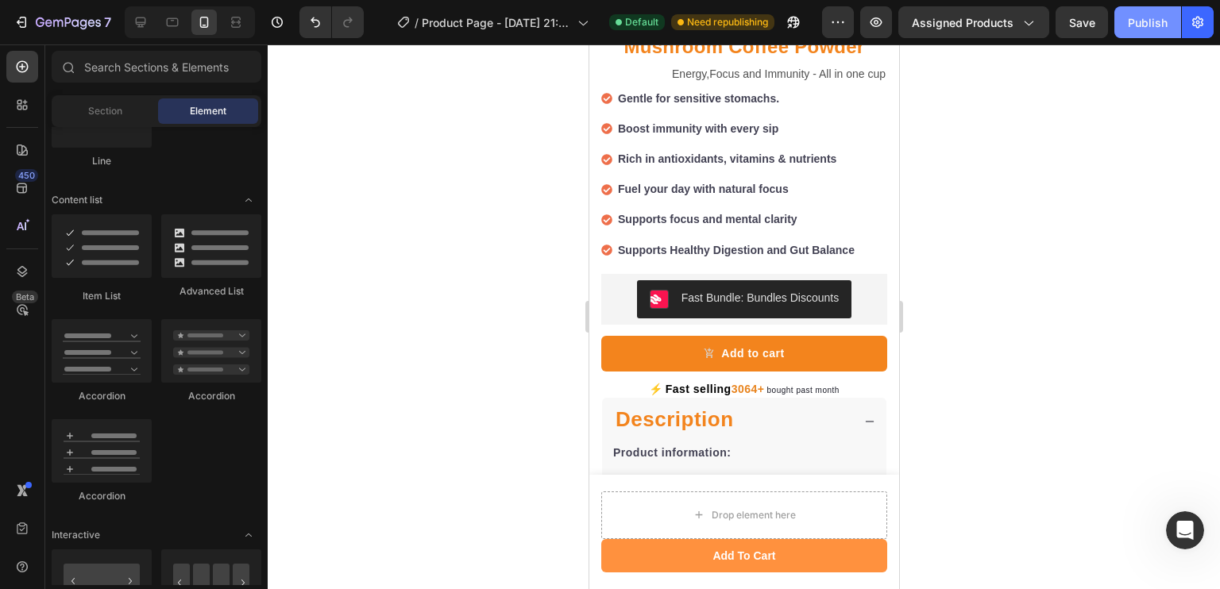
click at [1136, 17] on div "Publish" at bounding box center [1148, 22] width 40 height 17
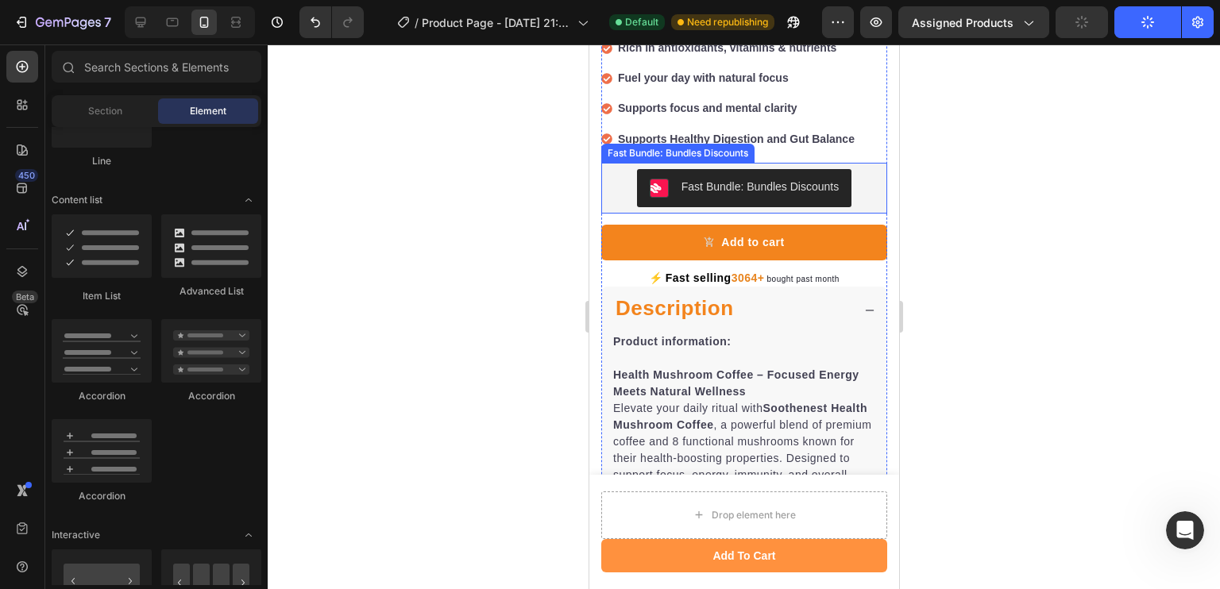
scroll to position [721, 0]
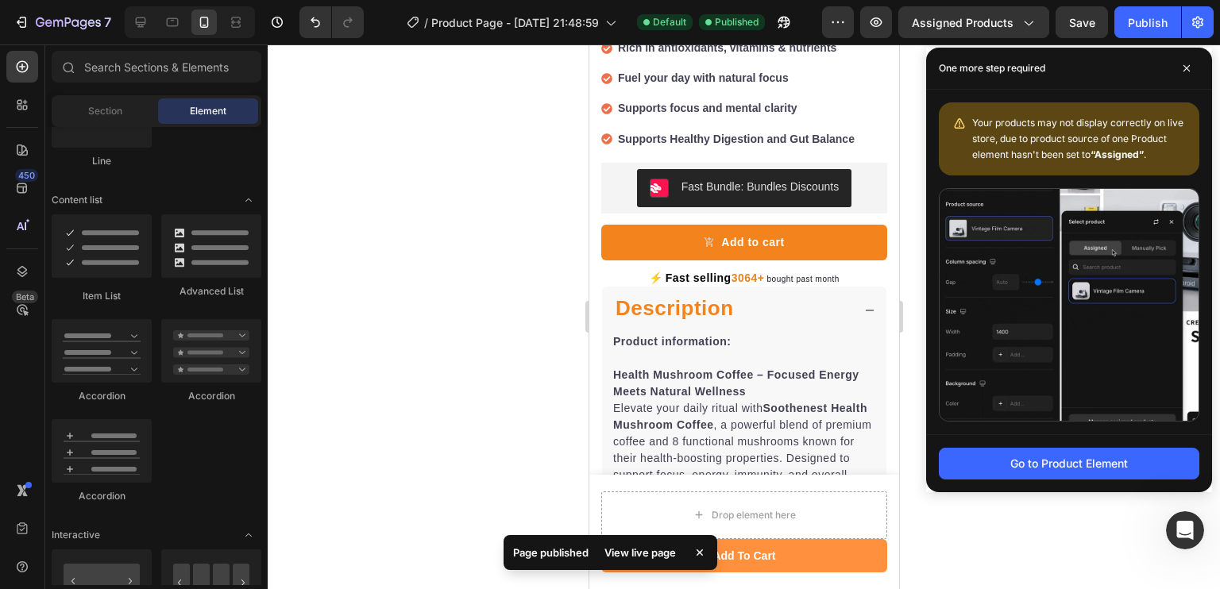
click at [453, 395] on div at bounding box center [744, 316] width 952 height 545
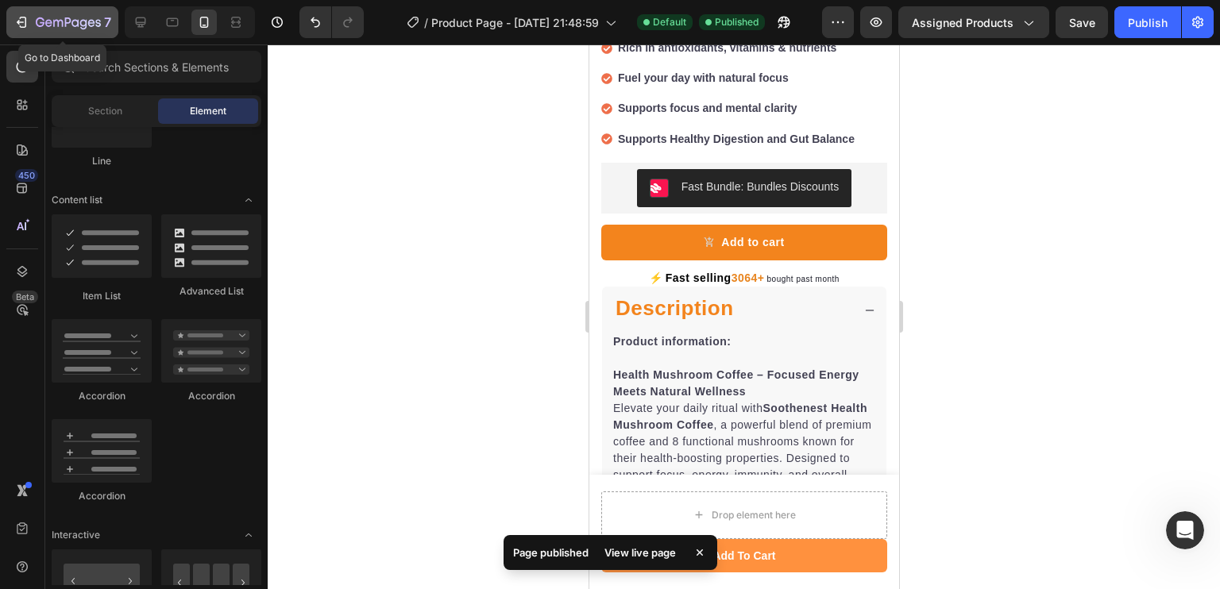
click at [27, 32] on button "7" at bounding box center [62, 22] width 112 height 32
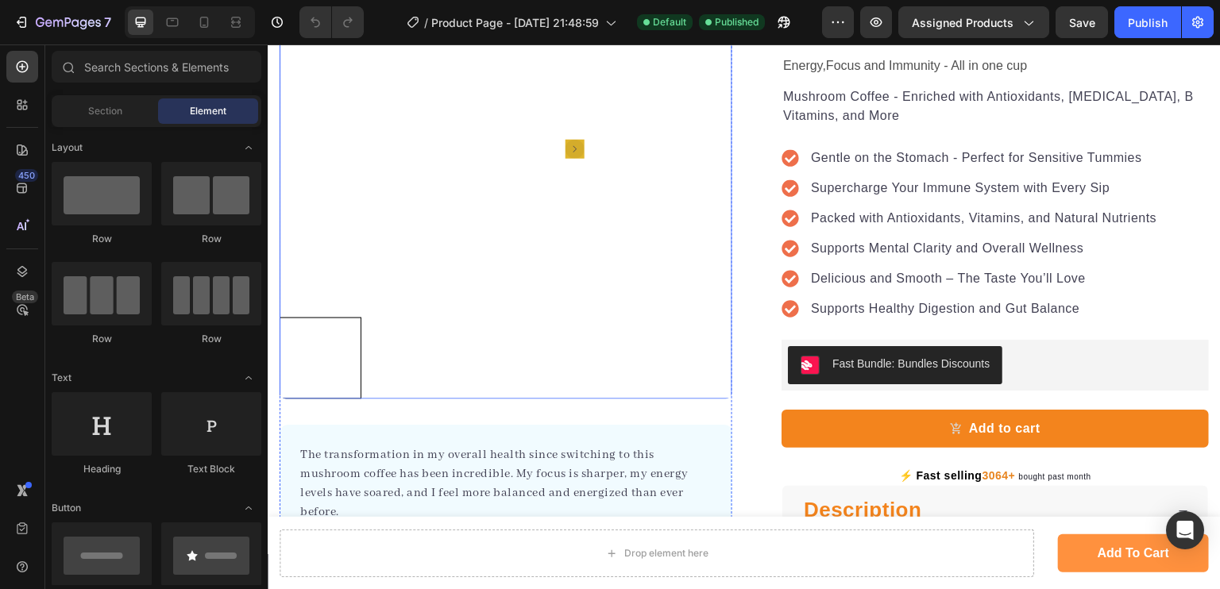
scroll to position [168, 0]
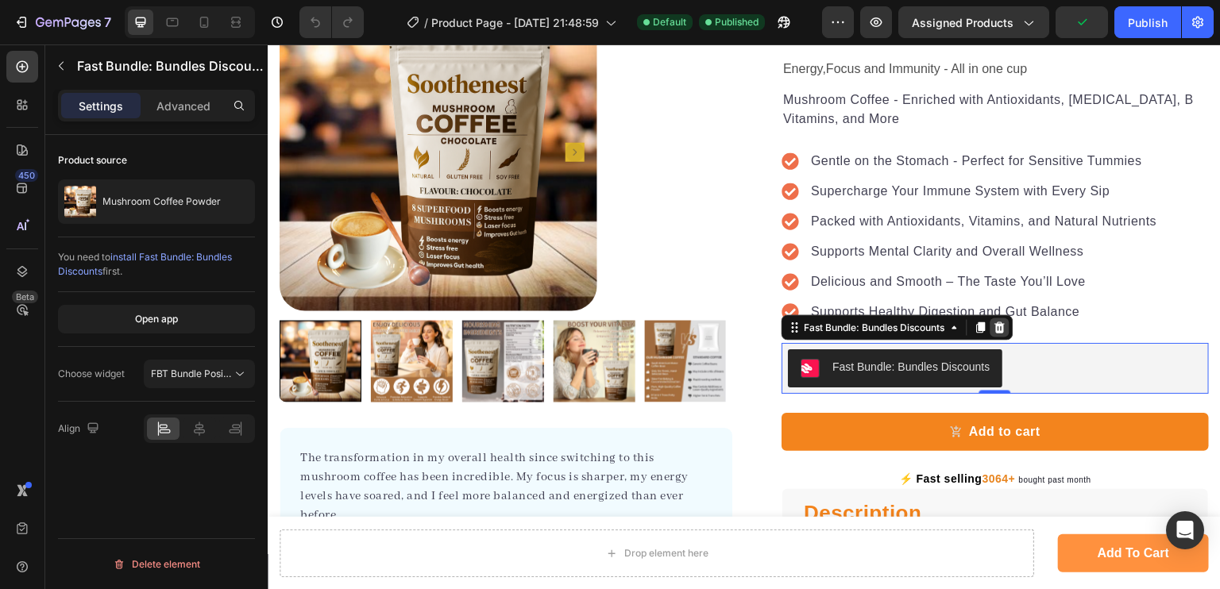
click at [990, 326] on div at bounding box center [999, 327] width 19 height 19
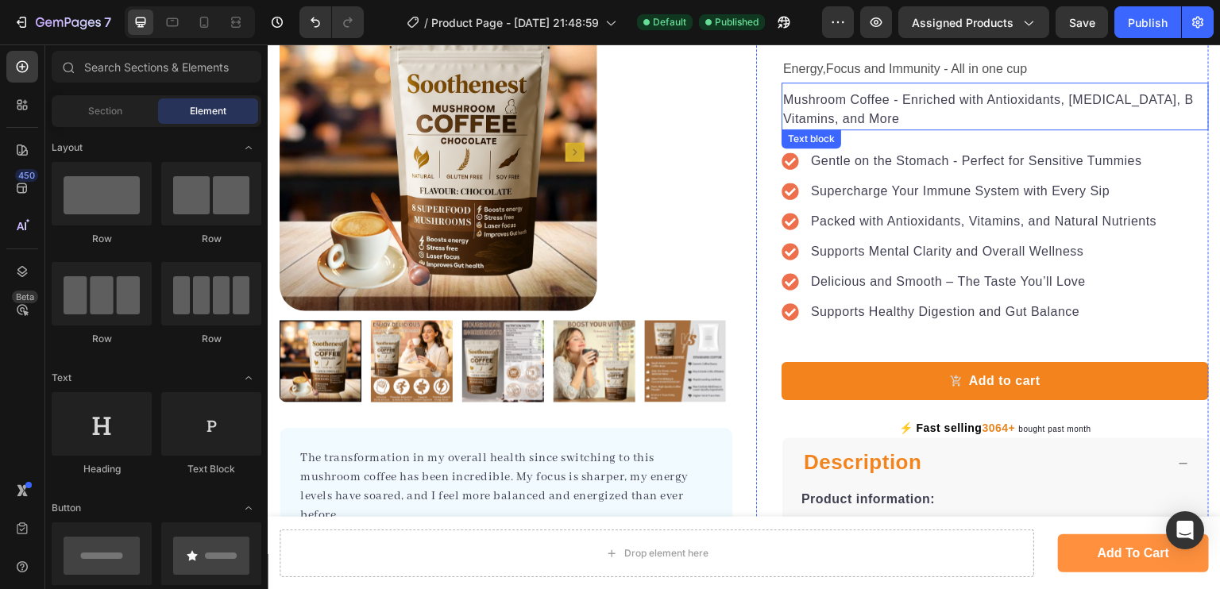
scroll to position [0, 0]
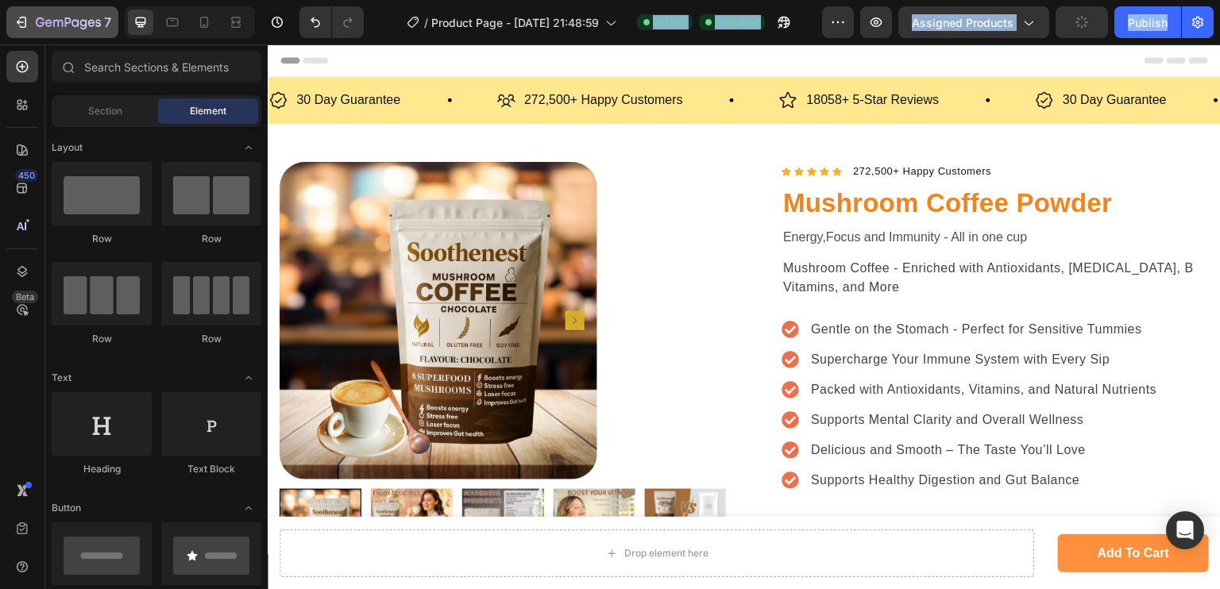
drag, startPoint x: 25, startPoint y: 47, endPoint x: 37, endPoint y: 11, distance: 37.4
click at [37, 0] on div "7 / Product Page - [DATE] 21:48:59 Default Published Preview Assigned Products …" at bounding box center [610, 0] width 1220 height 0
click at [37, 11] on button "7" at bounding box center [62, 22] width 112 height 32
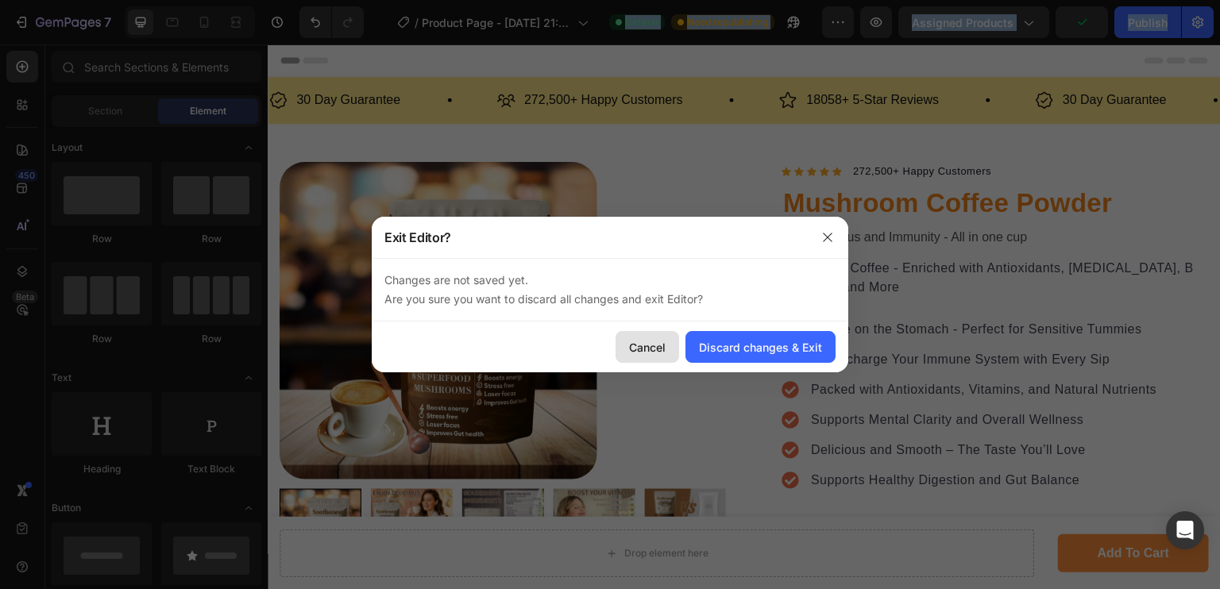
click at [651, 345] on div "Cancel" at bounding box center [647, 347] width 37 height 17
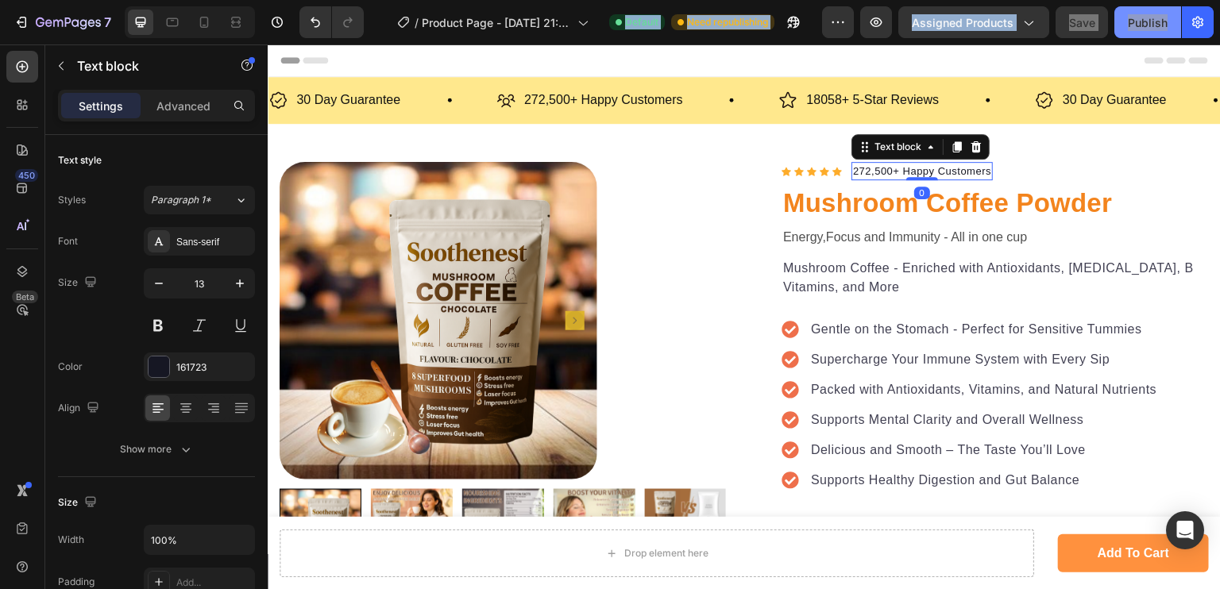
click at [1138, 24] on div "Publish" at bounding box center [1148, 22] width 40 height 17
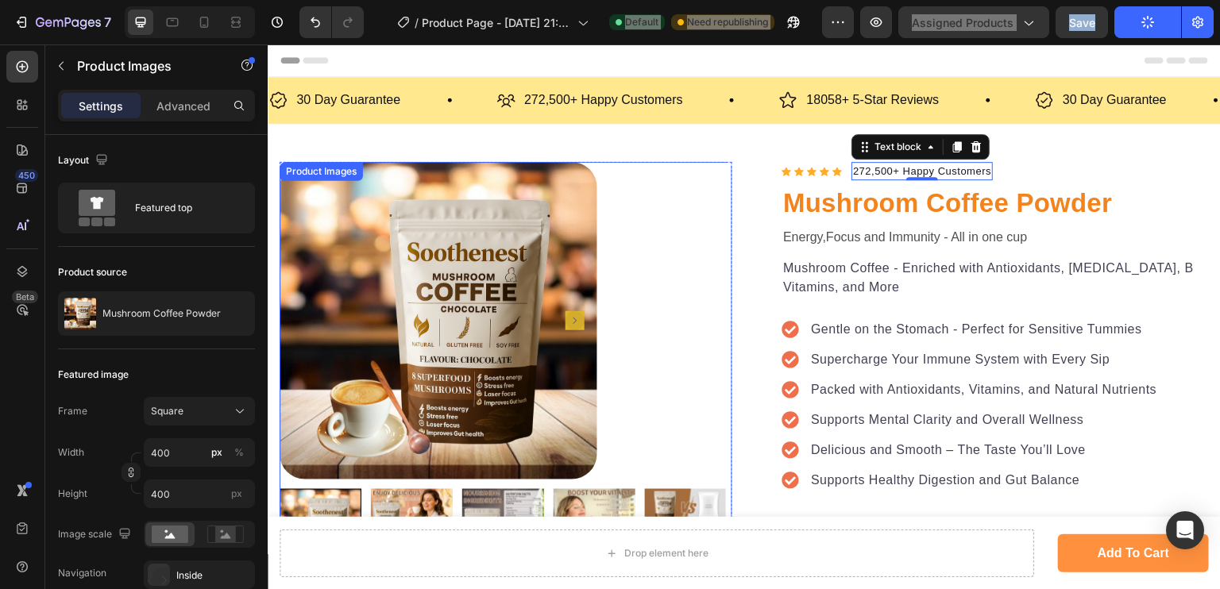
click at [627, 240] on div at bounding box center [506, 321] width 453 height 318
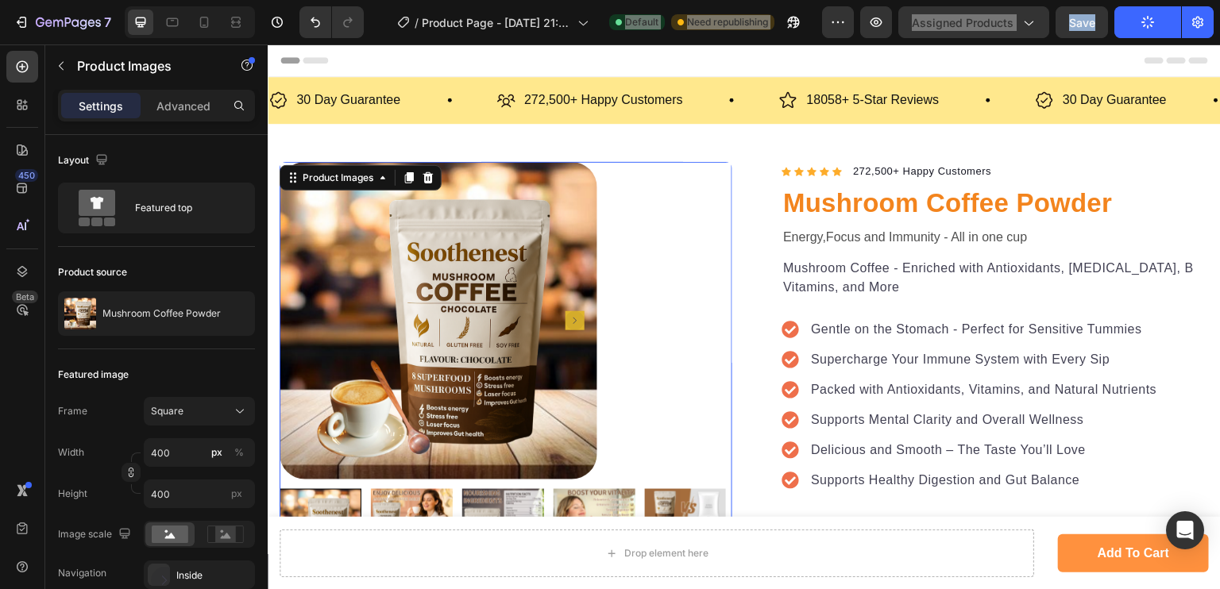
click at [627, 240] on div at bounding box center [506, 321] width 453 height 318
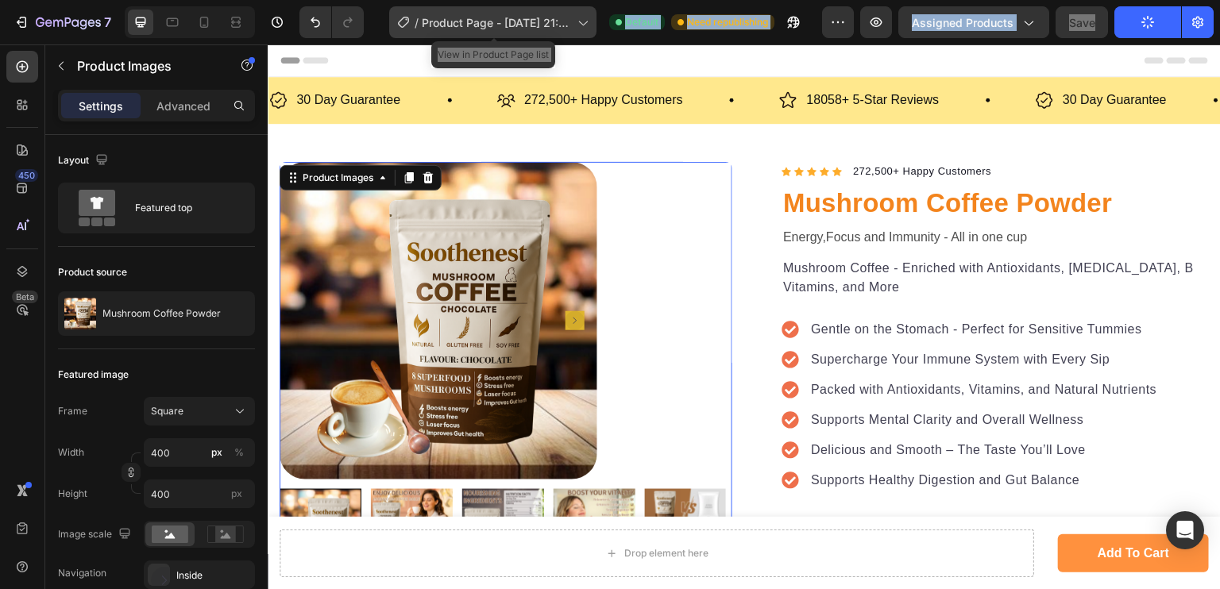
click at [559, 17] on span "Product Page - [DATE] 21:48:59" at bounding box center [496, 22] width 149 height 17
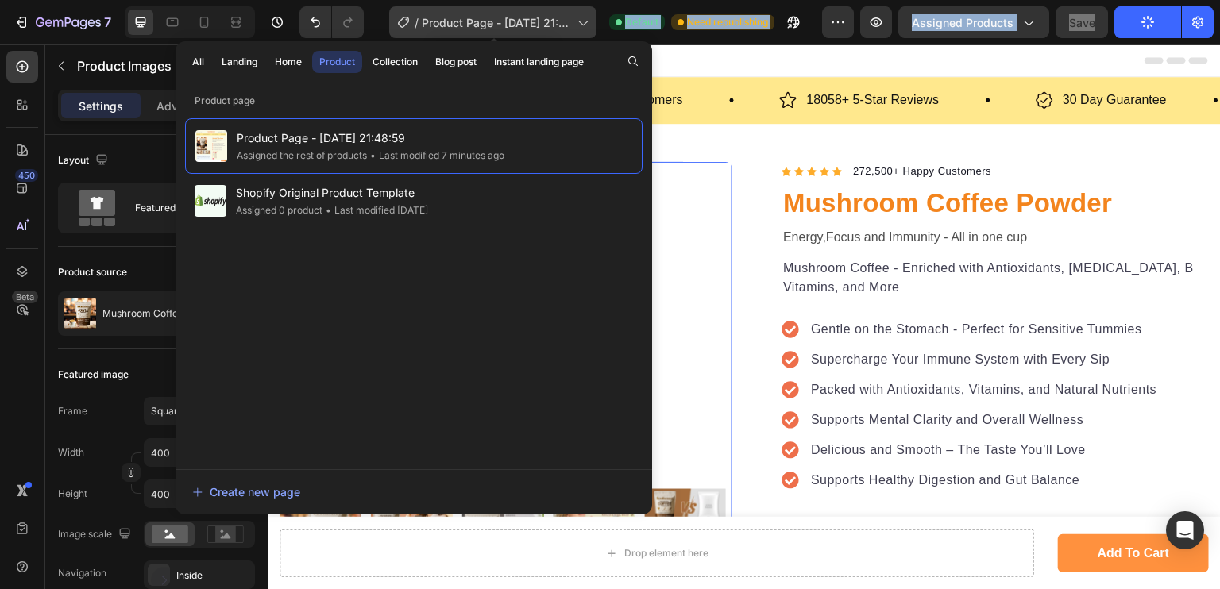
click at [539, 25] on span "Product Page - [DATE] 21:48:59" at bounding box center [496, 22] width 149 height 17
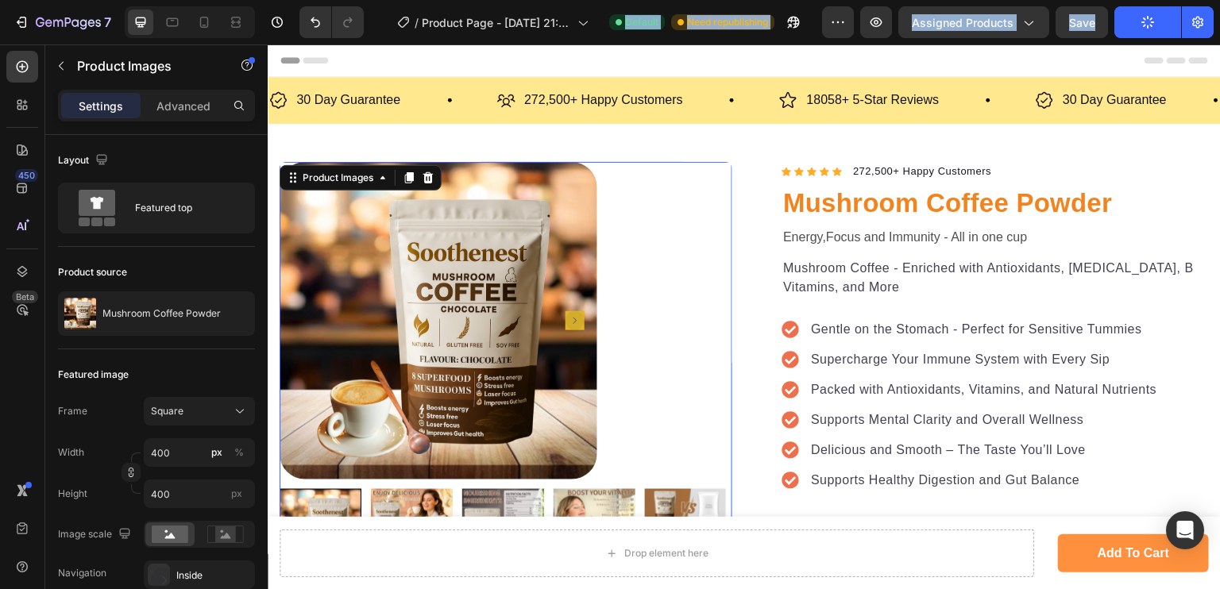
click at [629, 3] on div "7 / Product Page - [DATE] 21:48:59 Default Need republishing Preview Assigned P…" at bounding box center [610, 22] width 1220 height 45
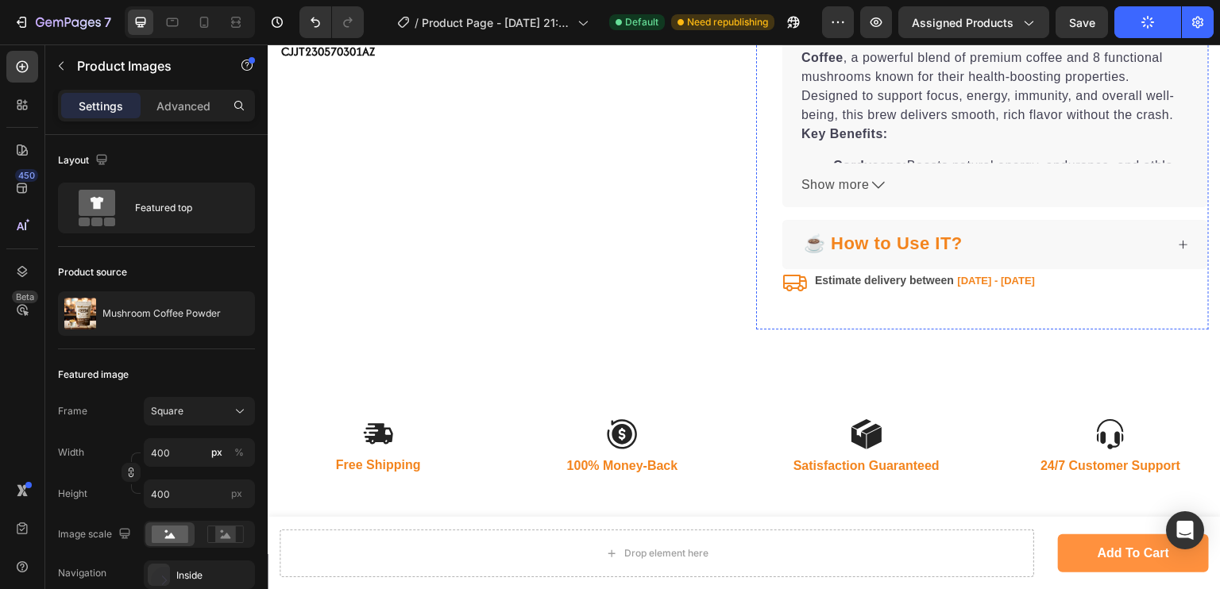
scroll to position [513, 0]
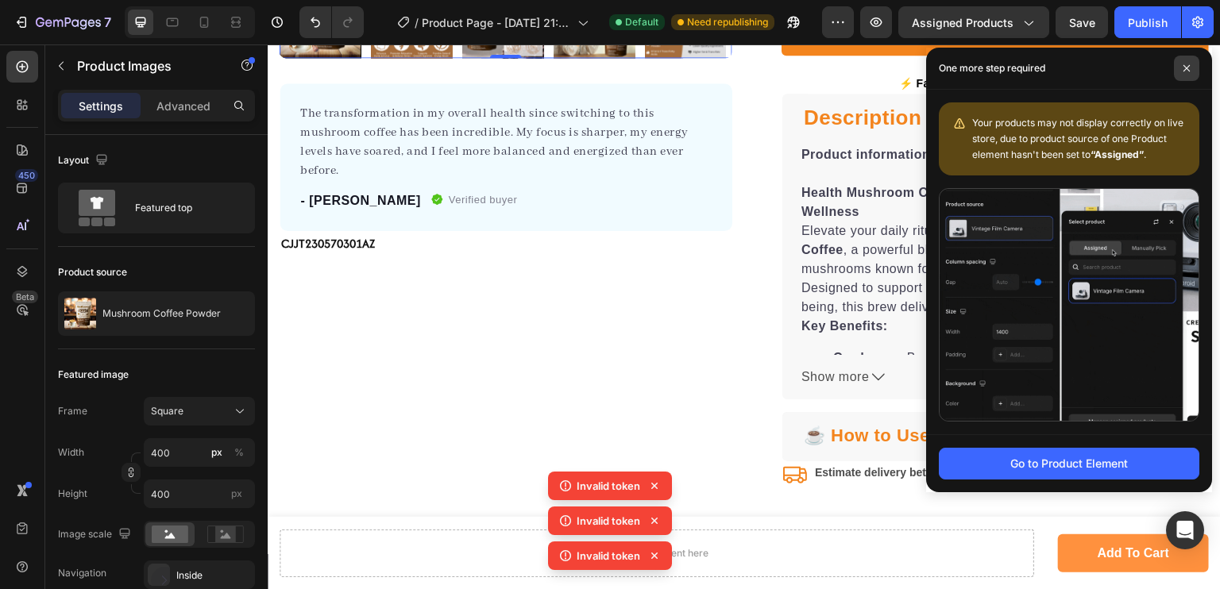
click at [1188, 62] on span at bounding box center [1186, 68] width 25 height 25
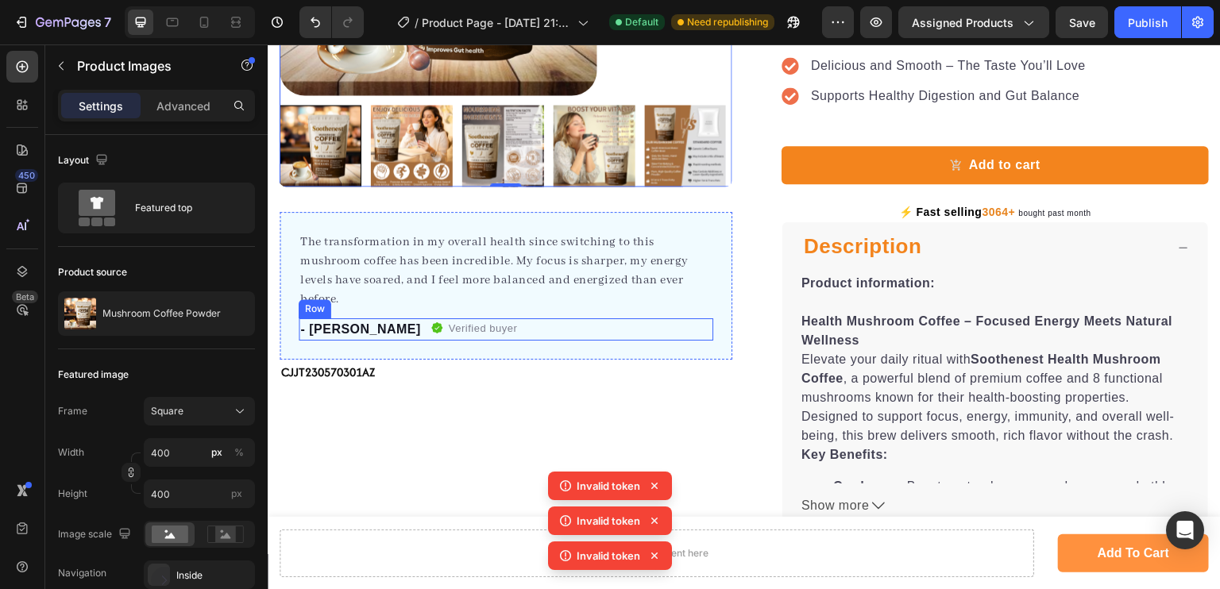
scroll to position [0, 0]
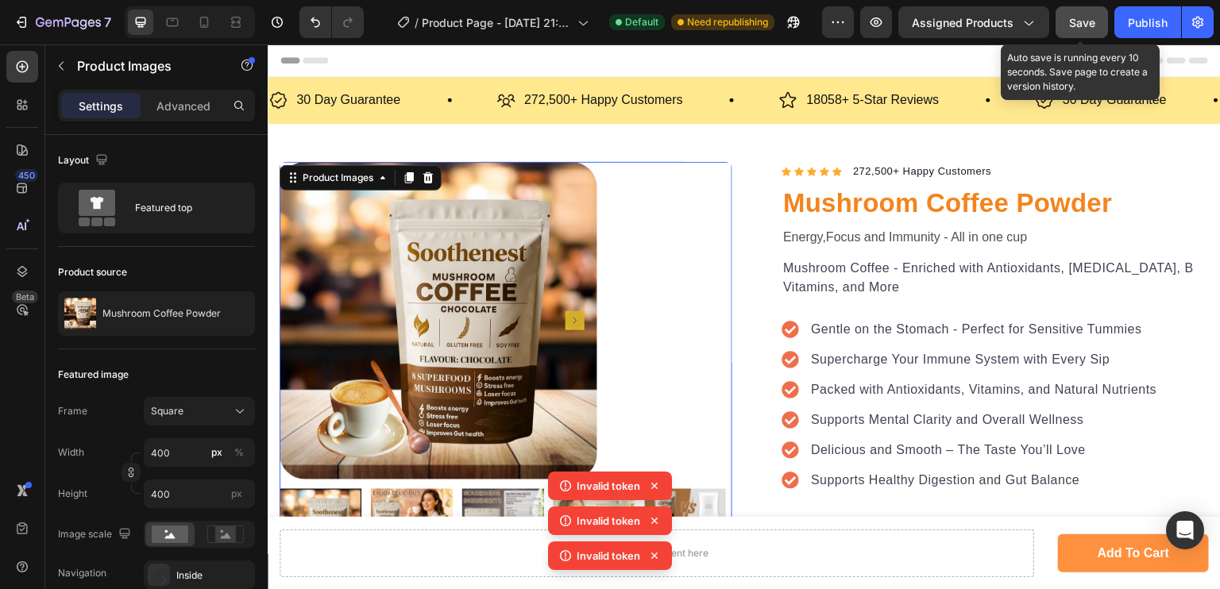
click at [1086, 18] on span "Save" at bounding box center [1082, 23] width 26 height 14
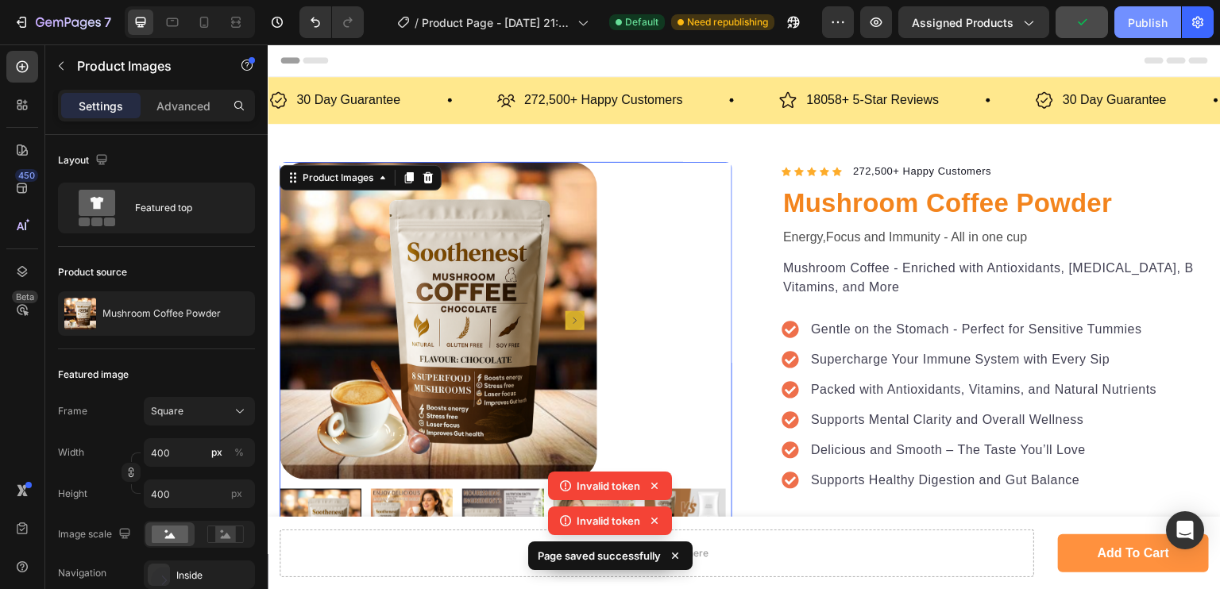
click at [1163, 20] on div "Publish" at bounding box center [1148, 22] width 40 height 17
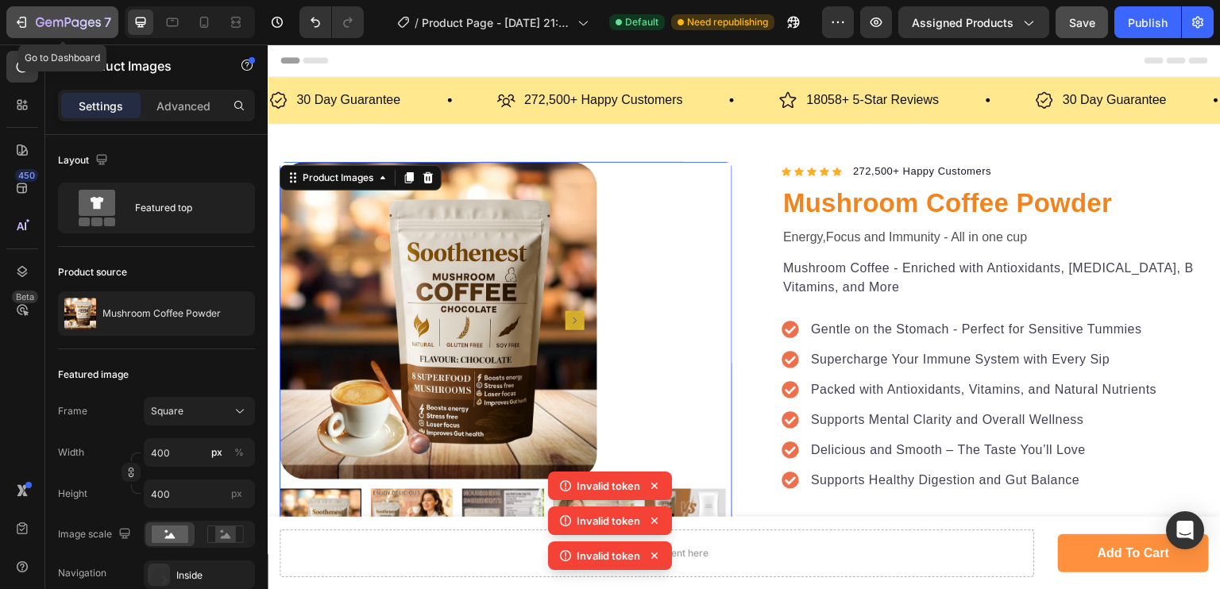
click at [10, 14] on button "7" at bounding box center [62, 22] width 112 height 32
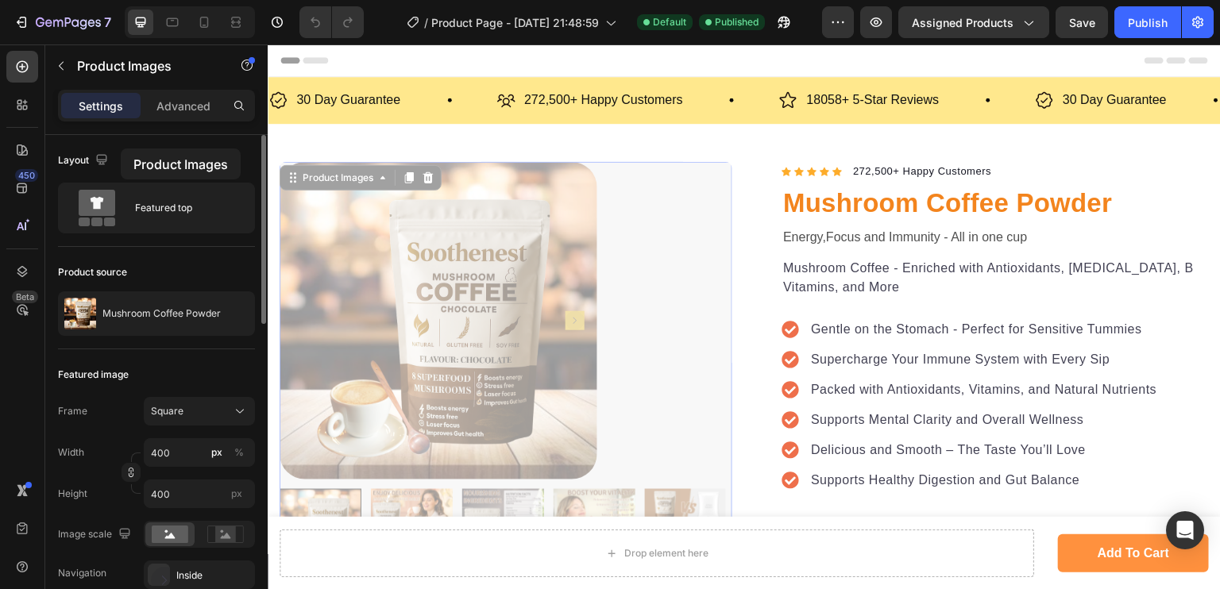
click at [121, 149] on div "Layout" at bounding box center [156, 160] width 197 height 25
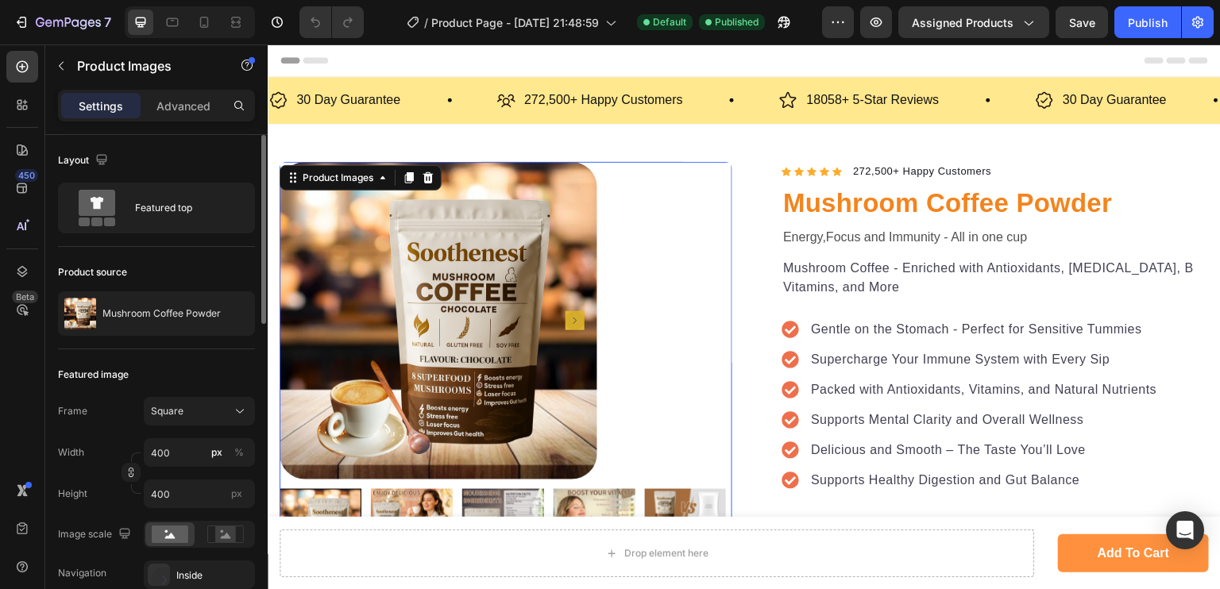
click at [121, 149] on div "Layout" at bounding box center [156, 160] width 197 height 25
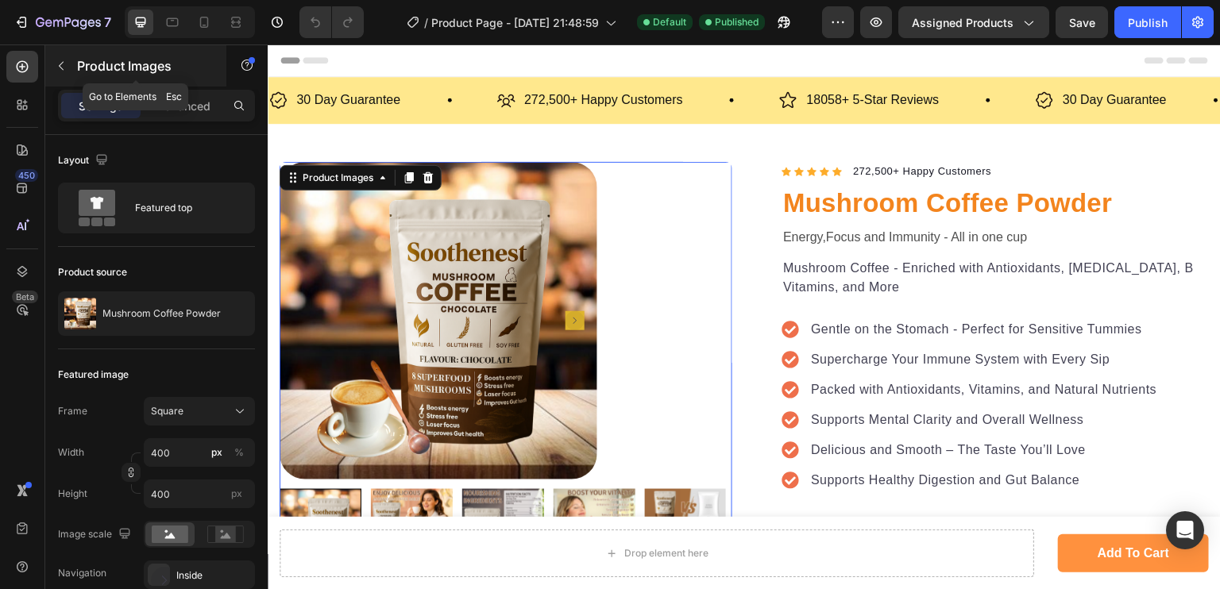
click at [61, 63] on icon "button" at bounding box center [61, 66] width 5 height 9
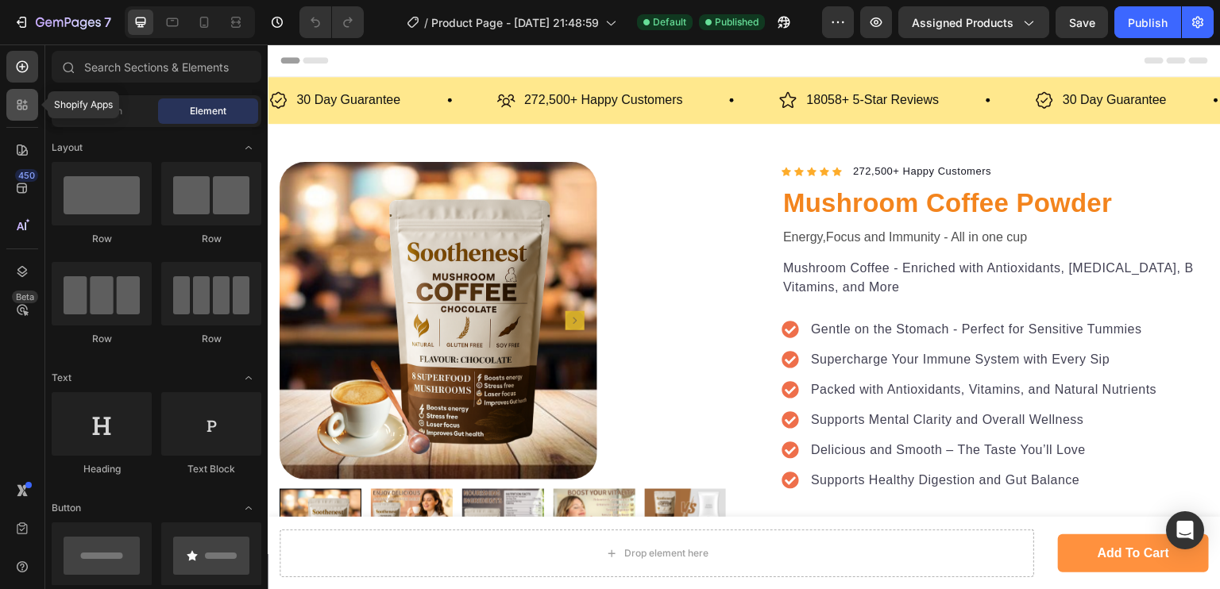
click at [26, 110] on icon at bounding box center [25, 108] width 5 height 5
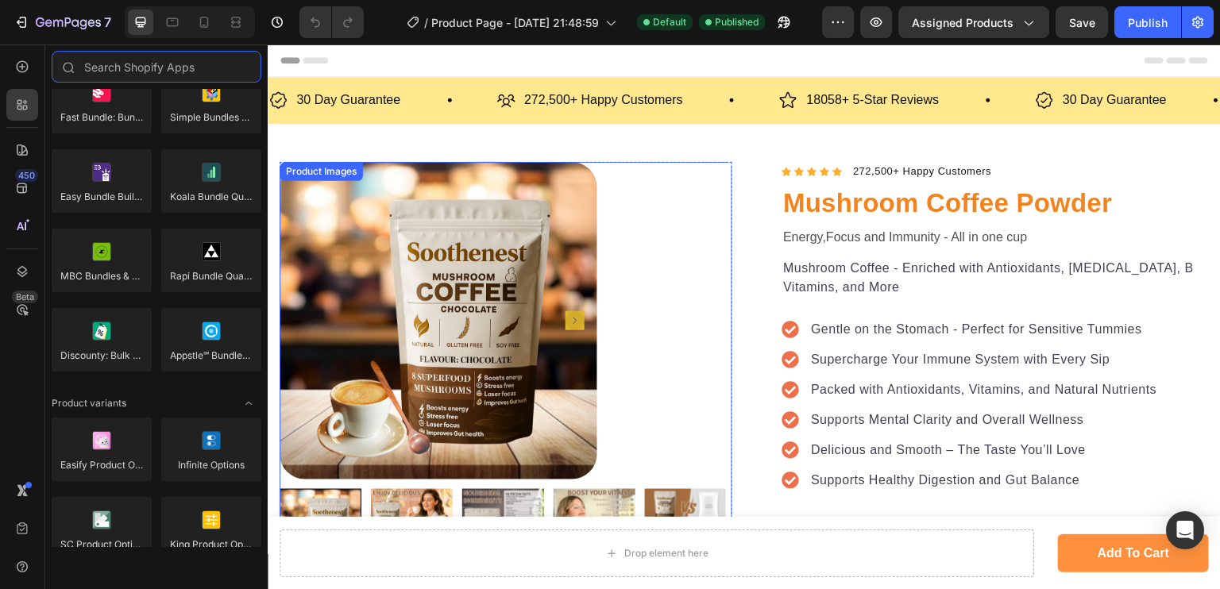
scroll to position [138, 0]
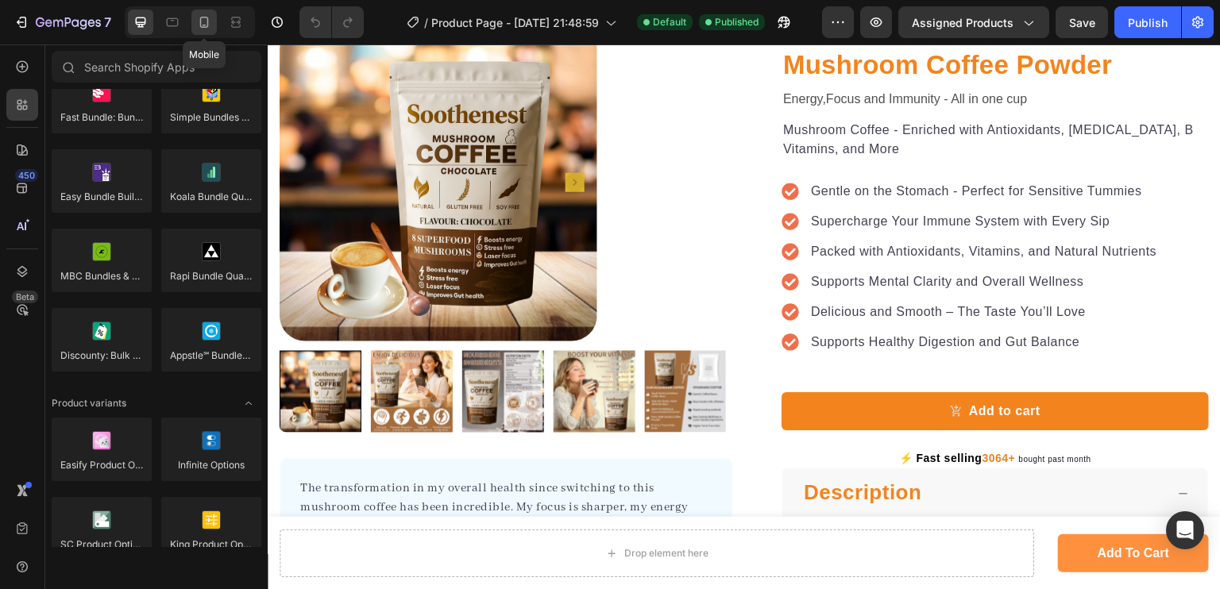
click at [208, 17] on icon at bounding box center [204, 22] width 16 height 16
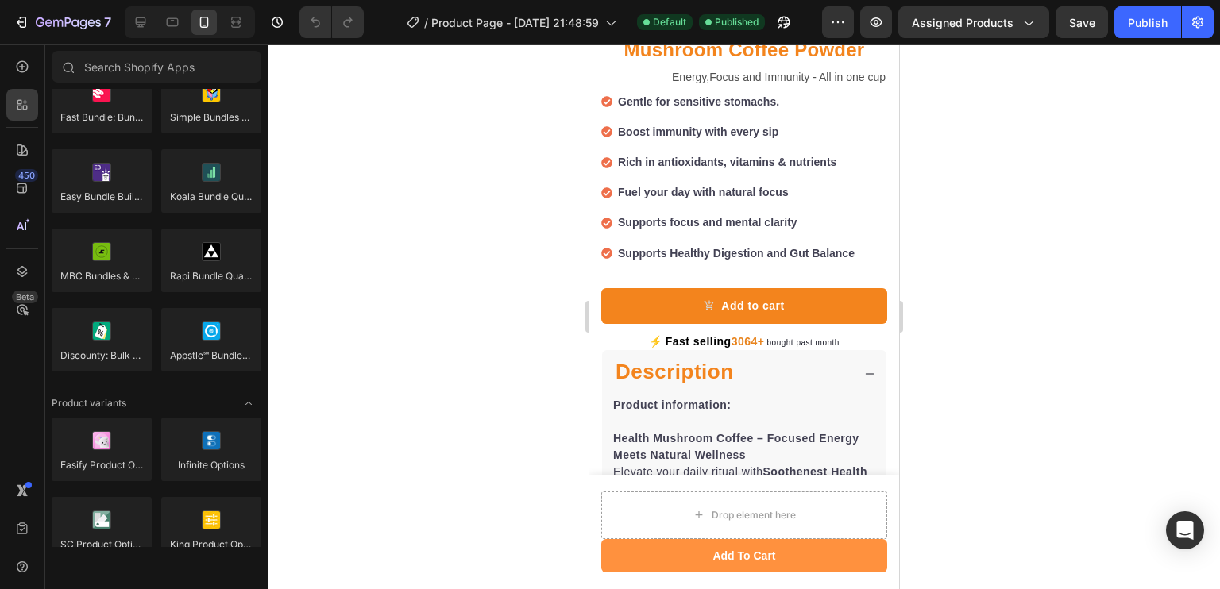
scroll to position [608, 0]
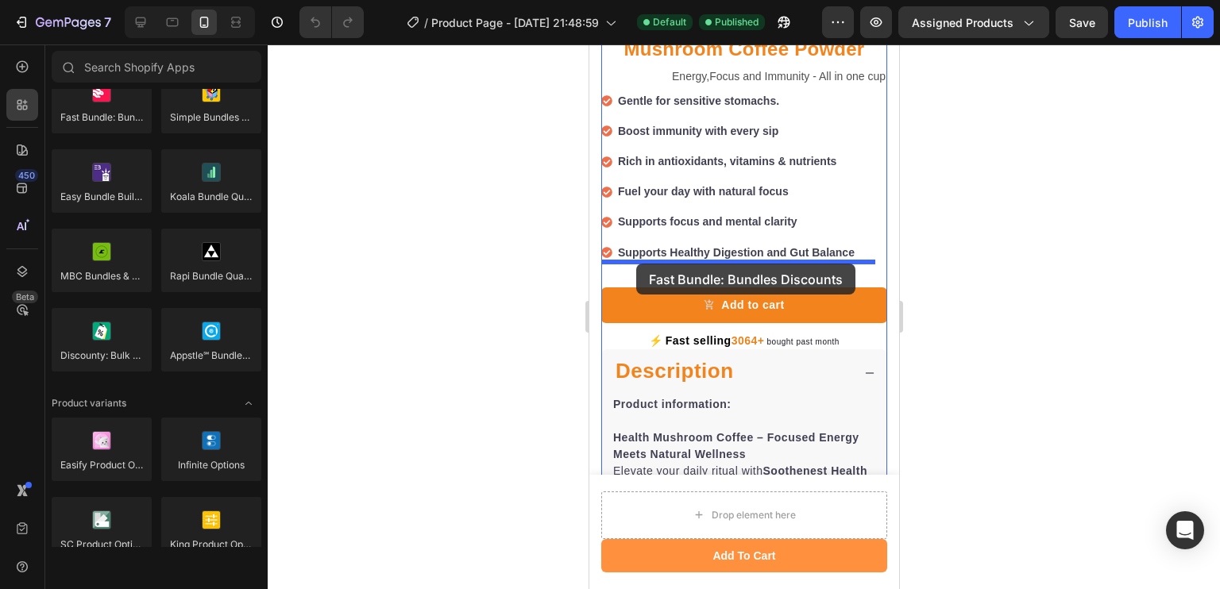
drag, startPoint x: 675, startPoint y: 142, endPoint x: 635, endPoint y: 261, distance: 125.6
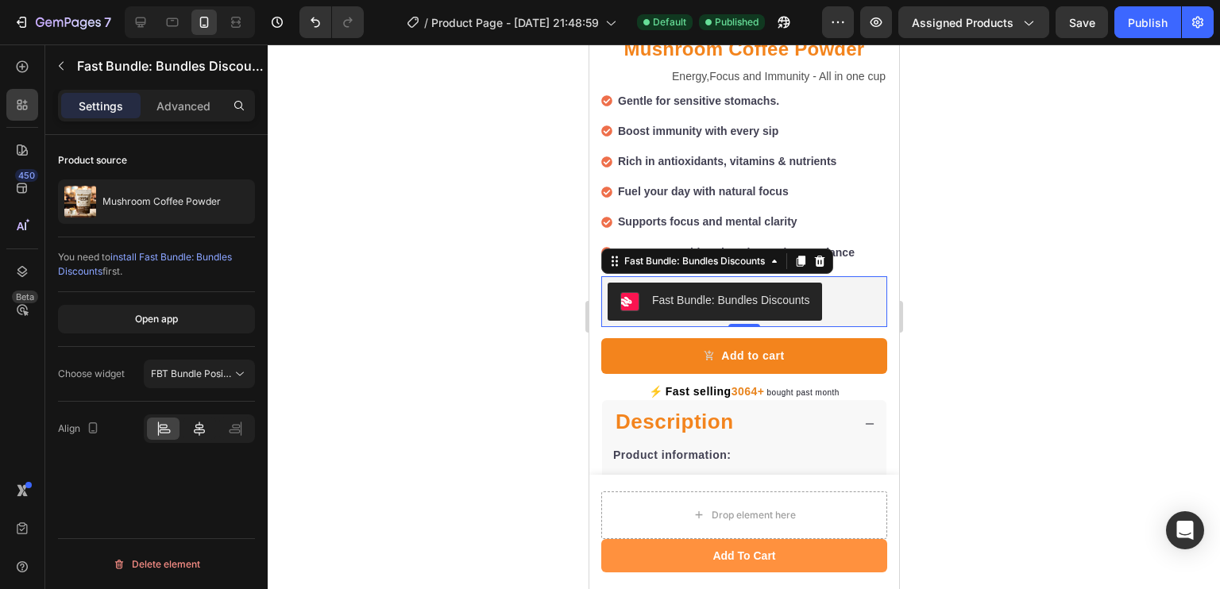
click at [208, 423] on div at bounding box center [199, 429] width 33 height 22
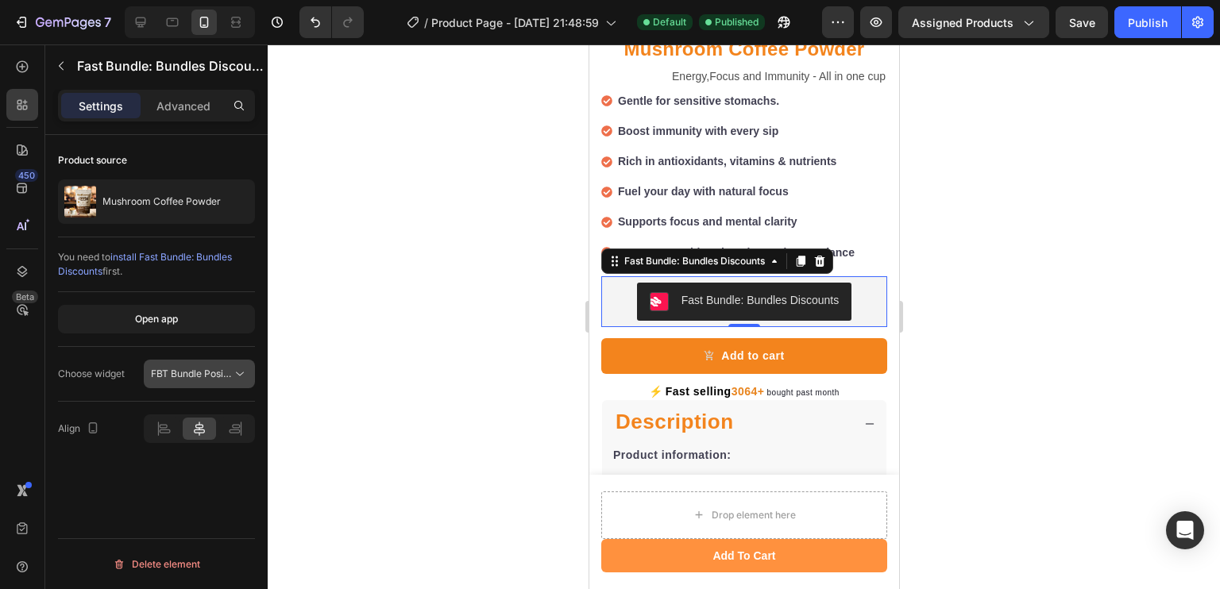
click at [203, 377] on span "FBT Bundle Position" at bounding box center [195, 374] width 89 height 12
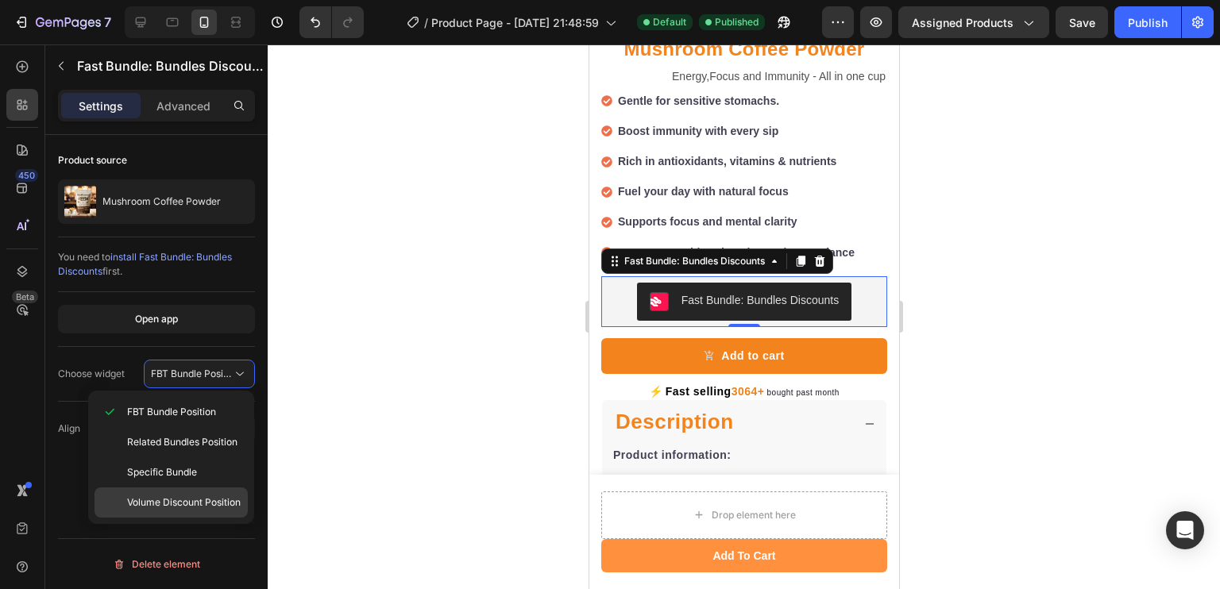
click at [179, 489] on div "Volume Discount Position" at bounding box center [171, 503] width 153 height 30
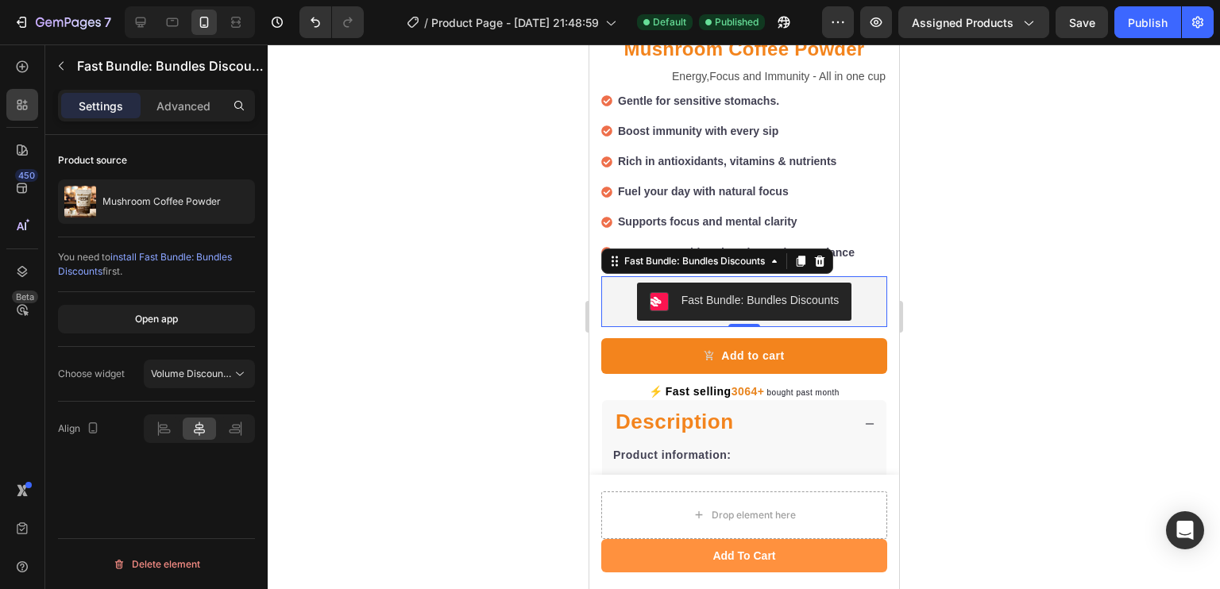
click at [368, 418] on div at bounding box center [744, 316] width 952 height 545
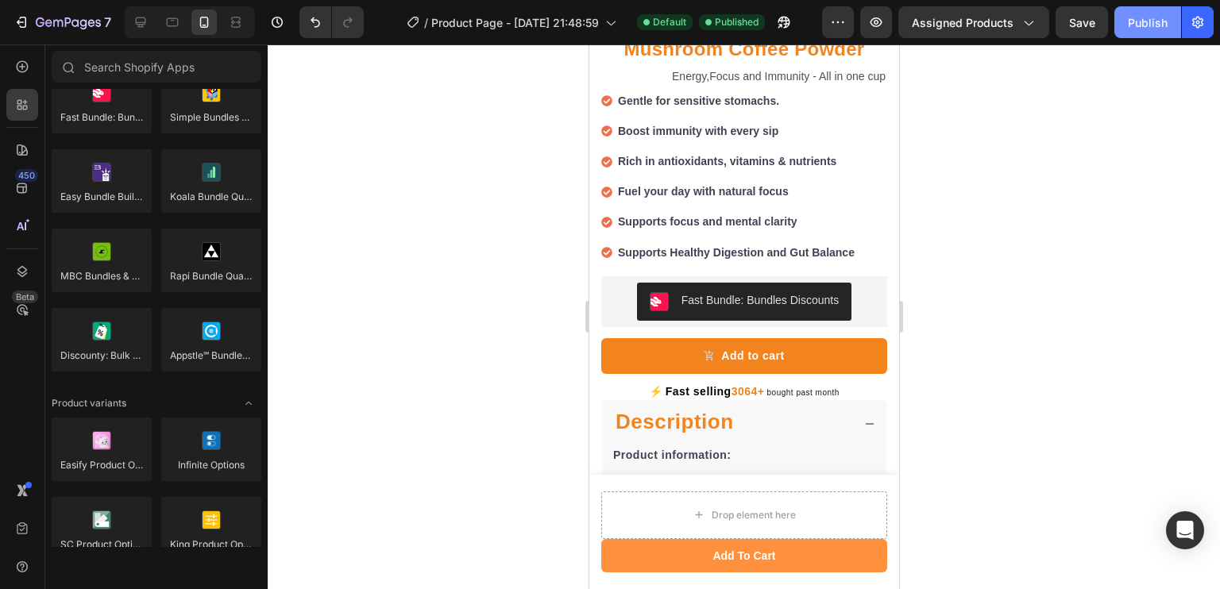
click at [1144, 20] on div "Publish" at bounding box center [1148, 22] width 40 height 17
